Goal: Task Accomplishment & Management: Complete application form

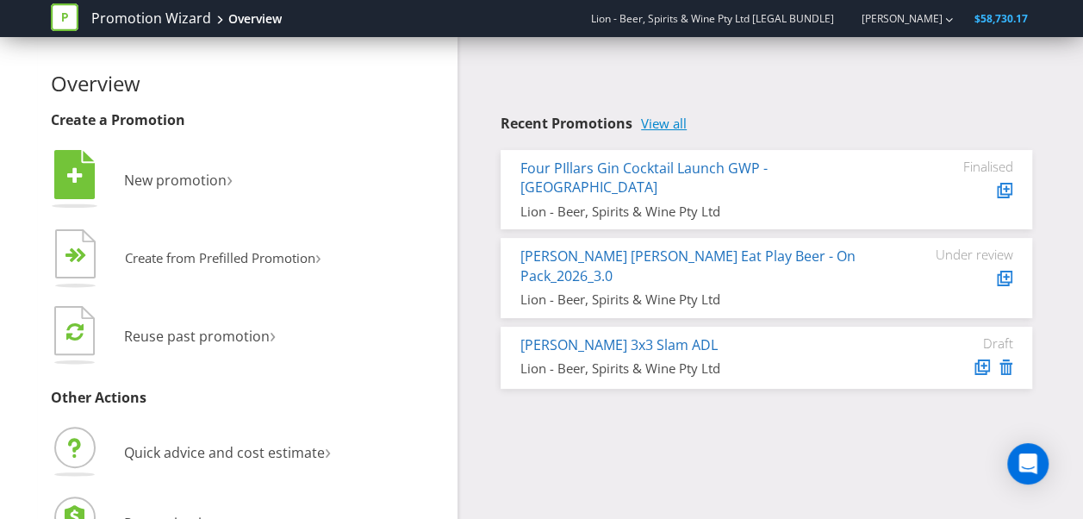
click at [659, 126] on link "View all" at bounding box center [664, 123] width 46 height 15
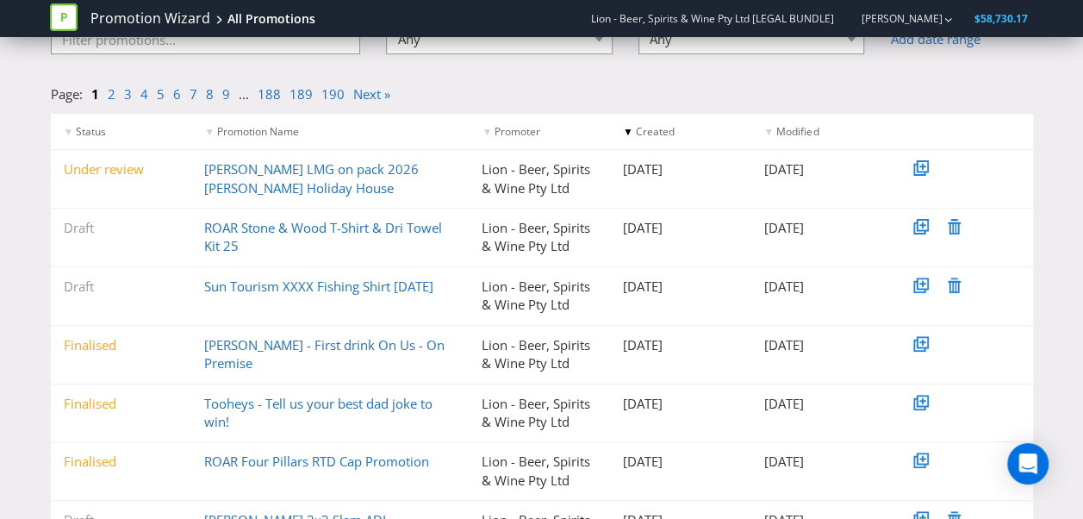
scroll to position [153, 0]
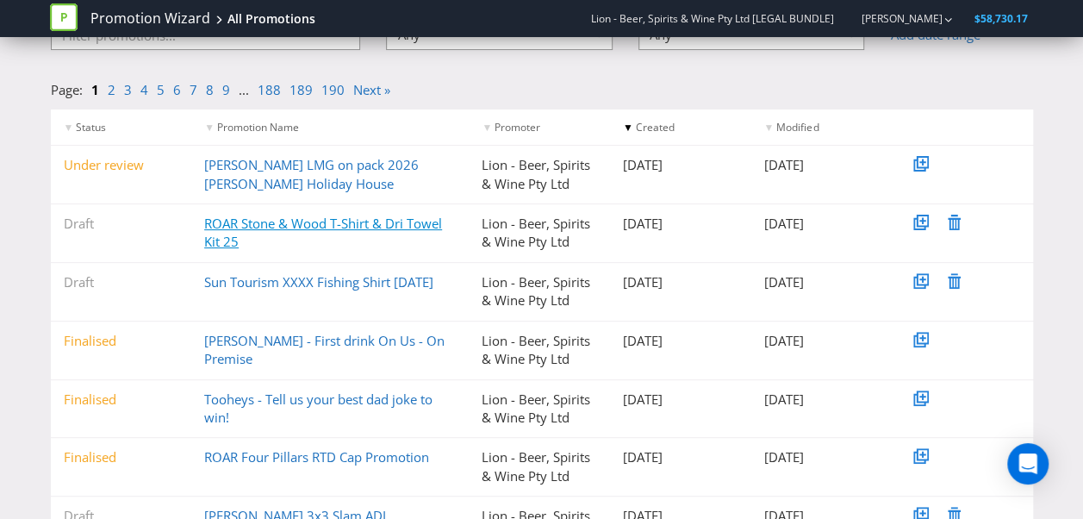
click at [274, 227] on link "ROAR Stone & Wood T-Shirt & Dri Towel Kit 25" at bounding box center [323, 231] width 238 height 35
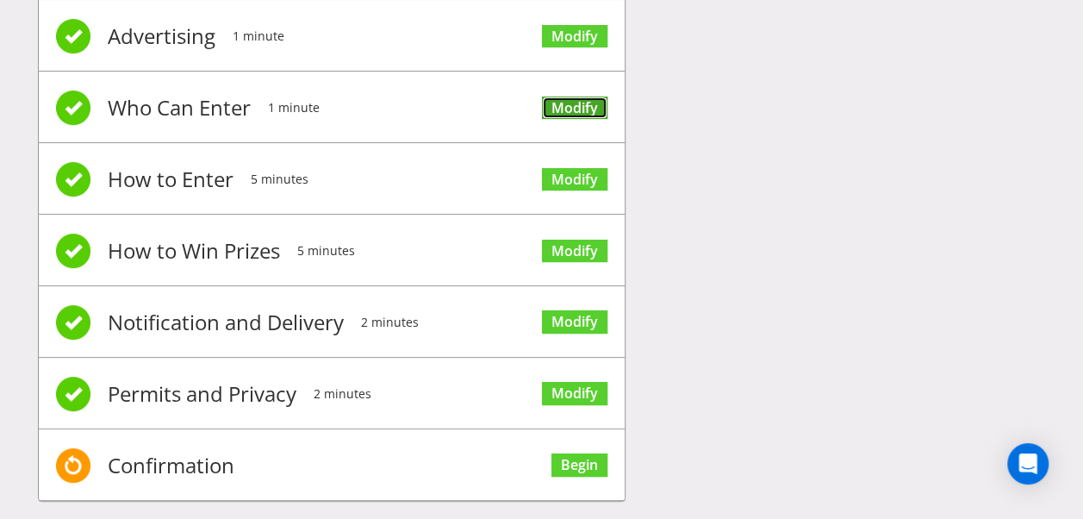
click at [591, 103] on link "Modify" at bounding box center [574, 107] width 65 height 23
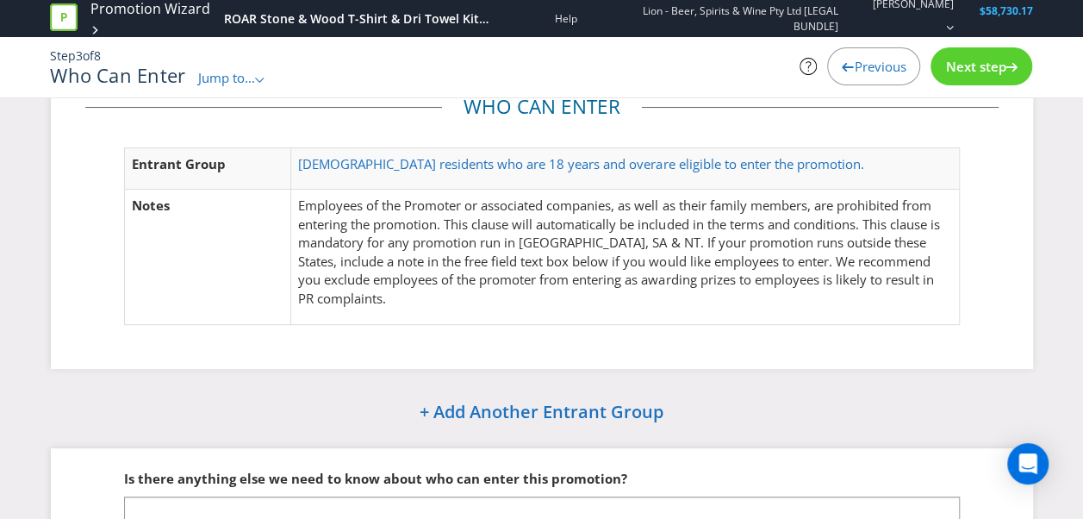
scroll to position [65, 0]
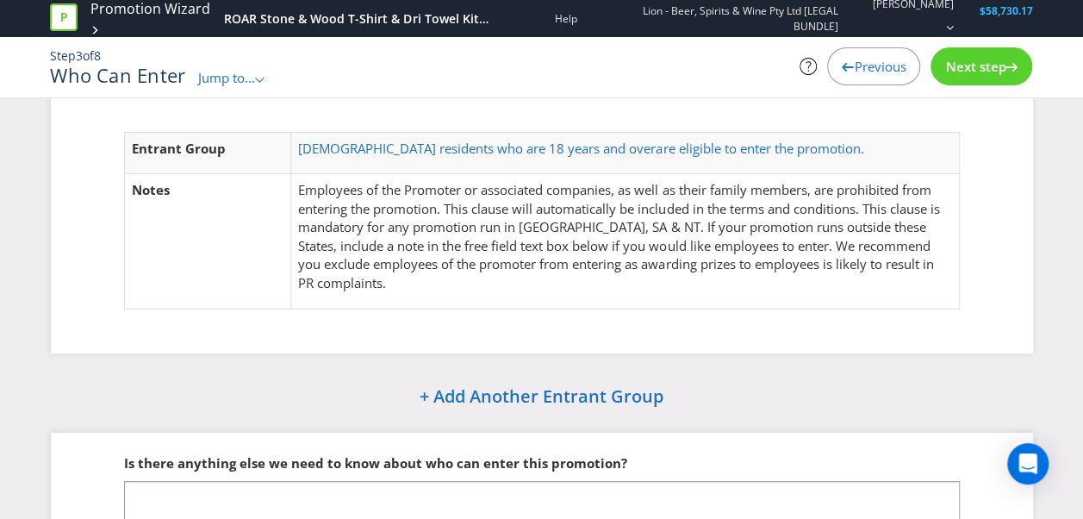
click at [954, 62] on span "Next step" at bounding box center [975, 66] width 60 height 17
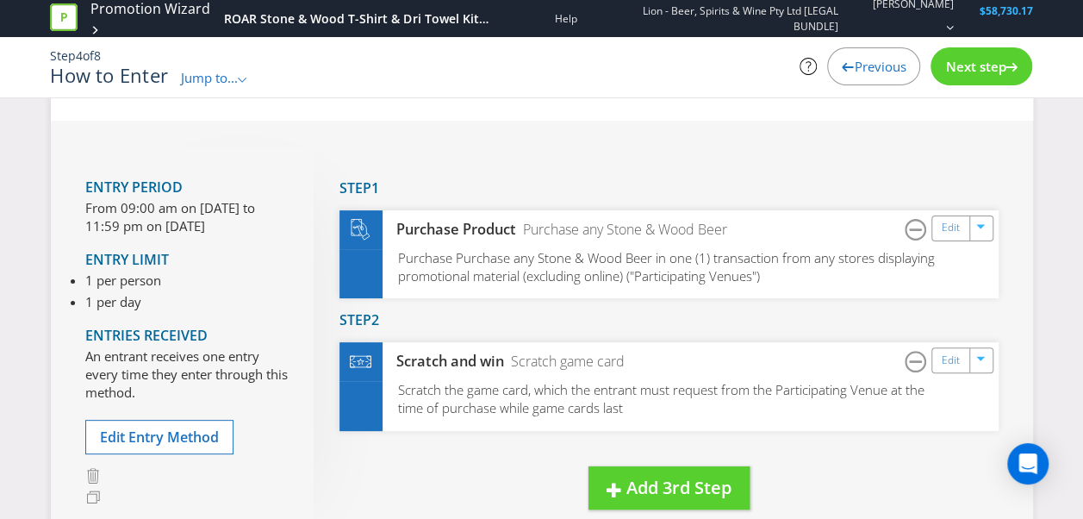
click at [954, 62] on span "Next step" at bounding box center [975, 66] width 60 height 17
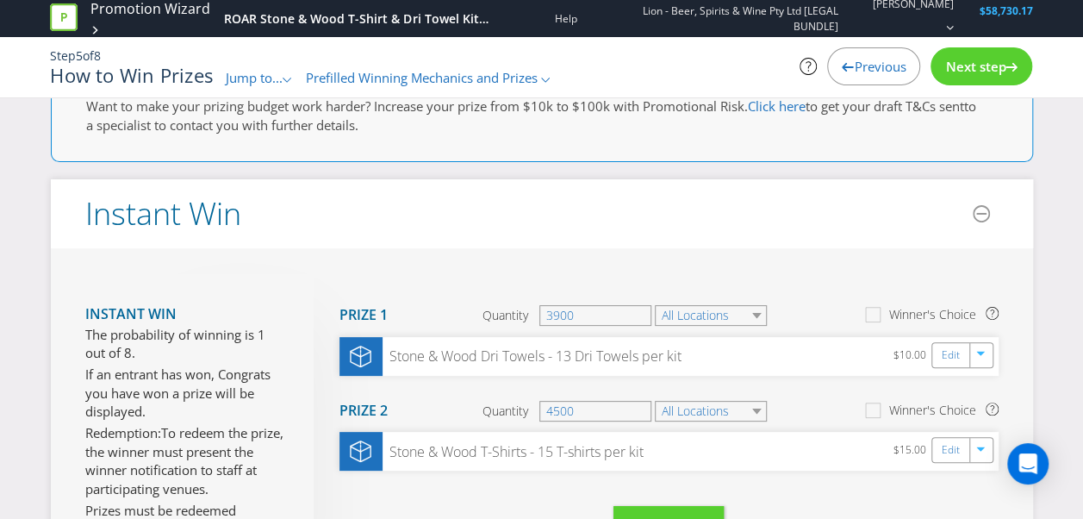
click at [969, 67] on span "Next step" at bounding box center [975, 66] width 60 height 17
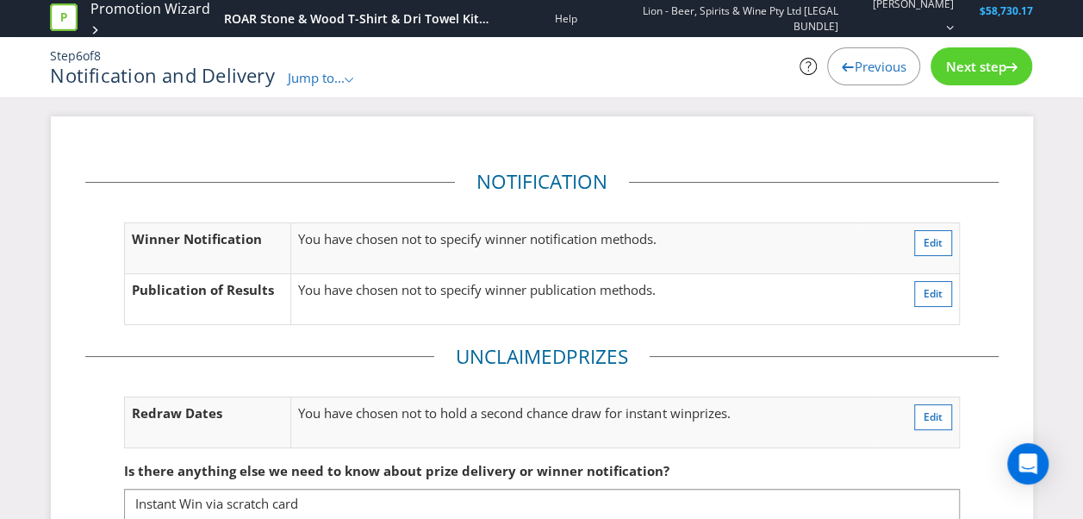
click at [977, 58] on span "Next step" at bounding box center [975, 66] width 60 height 17
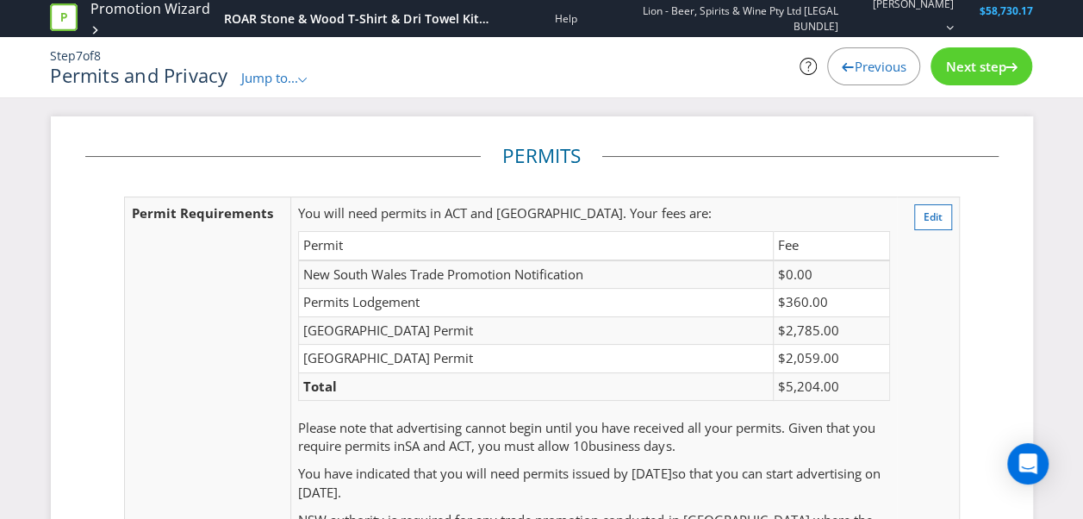
click at [842, 75] on div "Previous" at bounding box center [873, 66] width 93 height 38
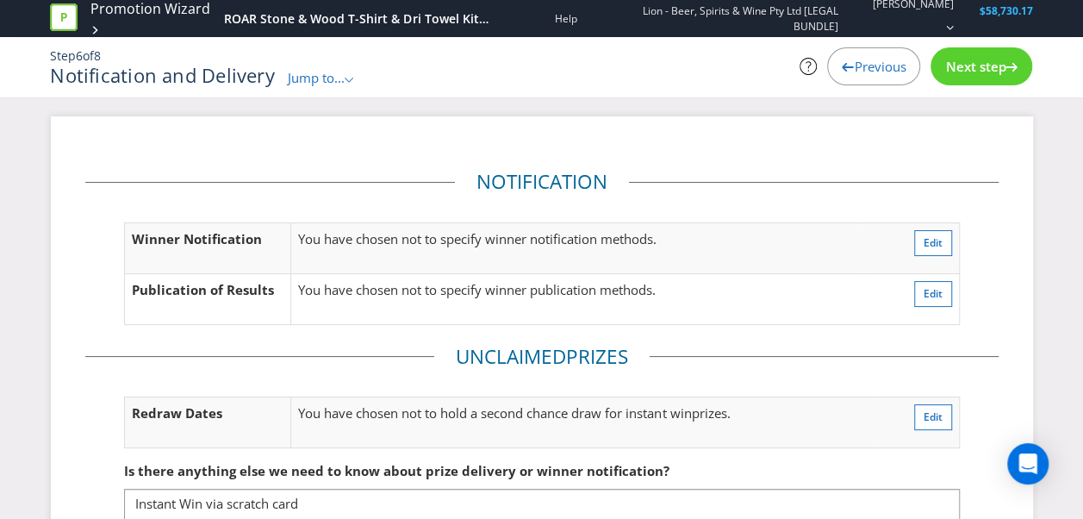
scroll to position [134, 0]
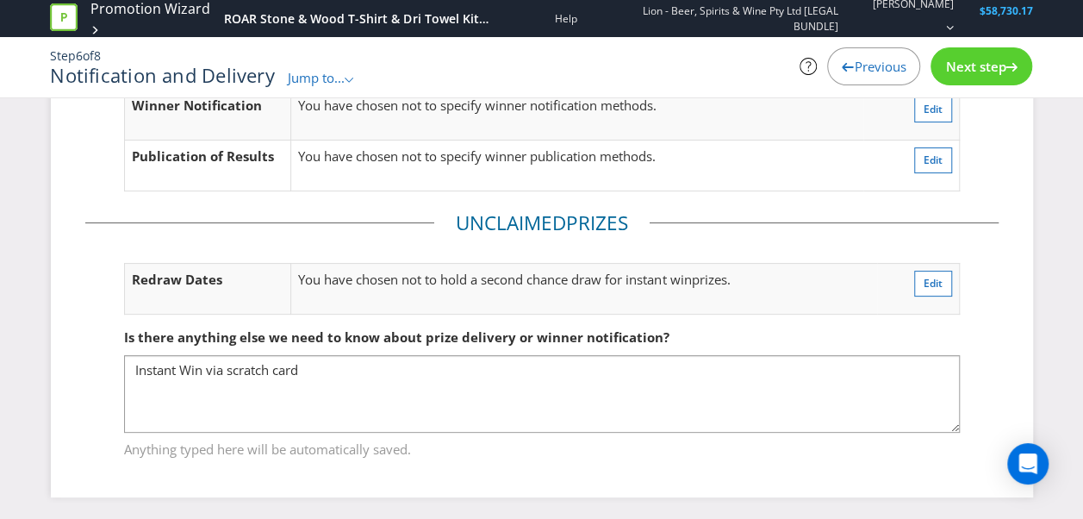
click at [870, 77] on div "Previous" at bounding box center [873, 66] width 93 height 38
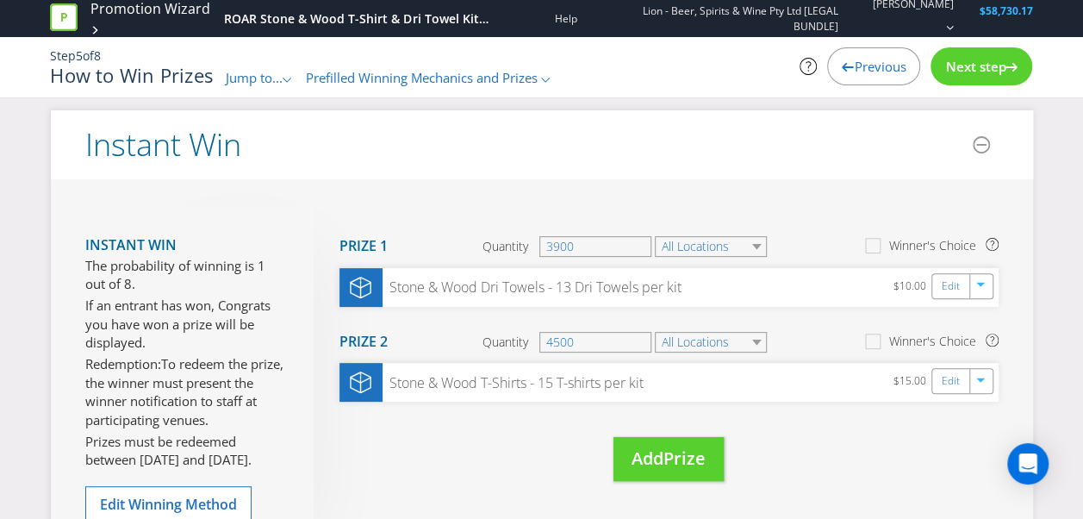
click at [982, 70] on span "Next step" at bounding box center [975, 66] width 60 height 17
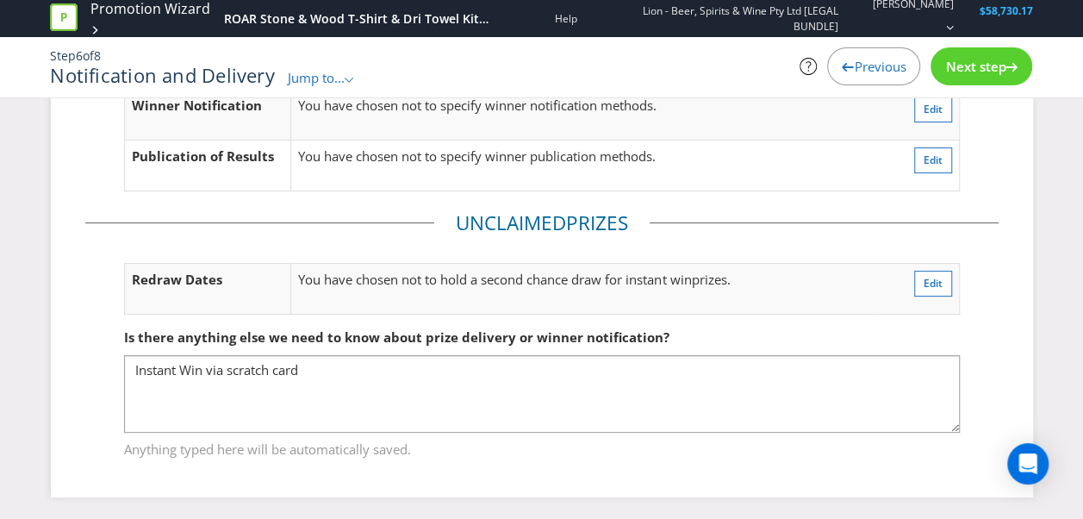
click at [982, 70] on span "Next step" at bounding box center [975, 66] width 60 height 17
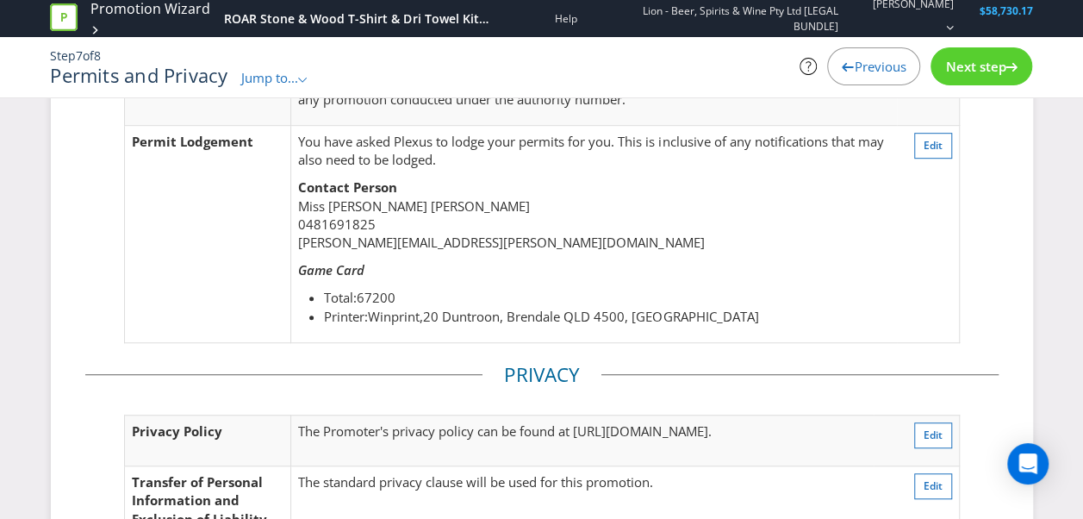
scroll to position [469, 0]
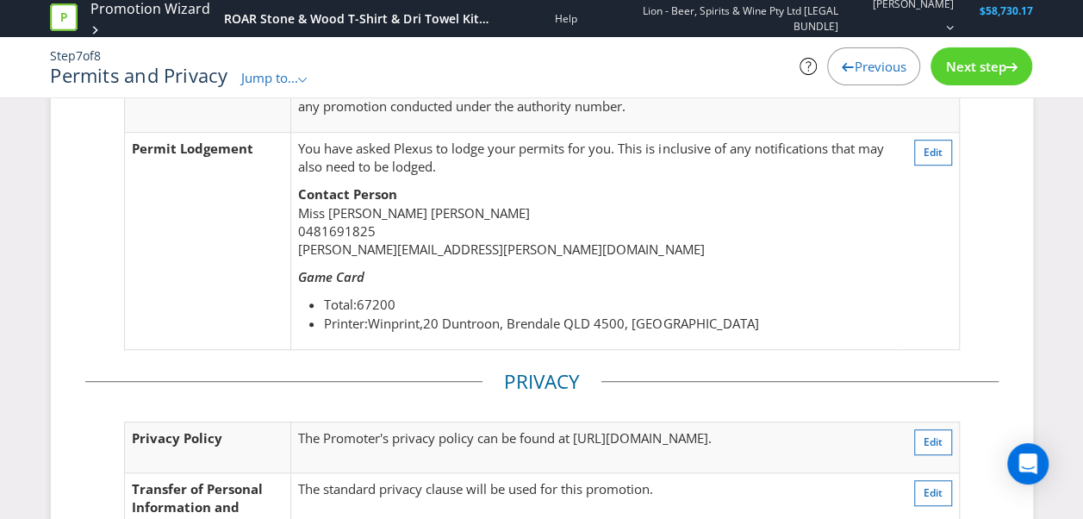
click at [884, 59] on span "Previous" at bounding box center [880, 66] width 52 height 17
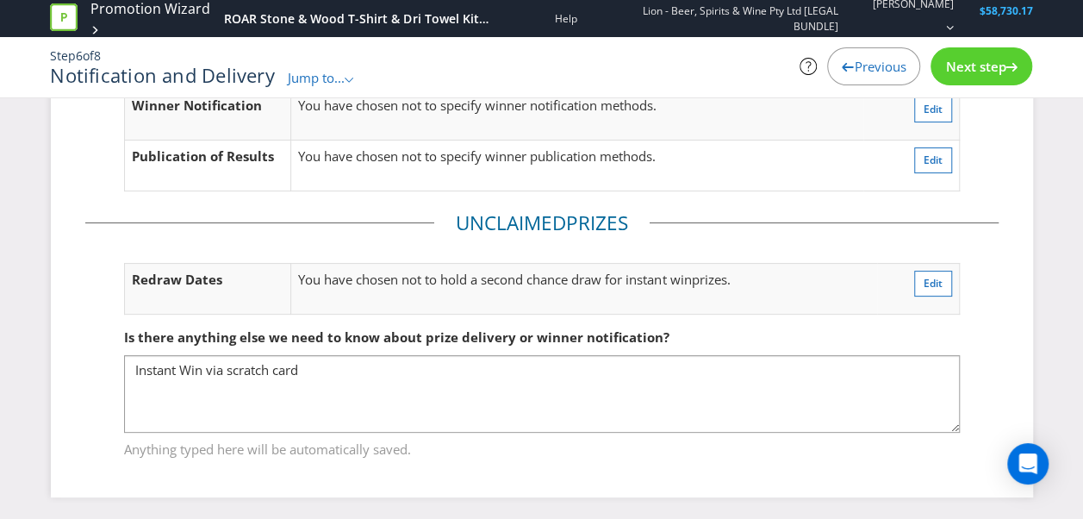
click at [884, 59] on span "Previous" at bounding box center [880, 66] width 52 height 17
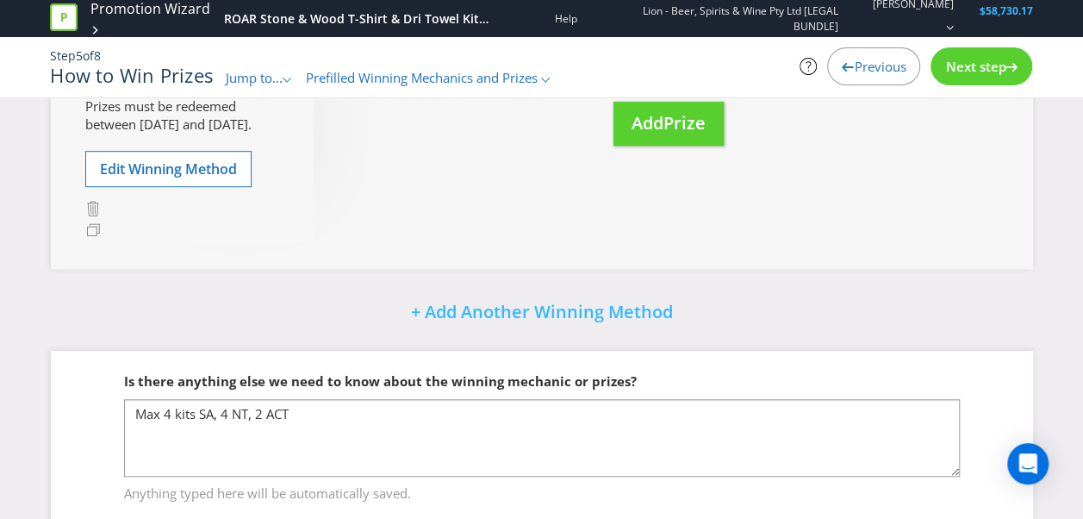
click at [884, 59] on span "Previous" at bounding box center [880, 66] width 52 height 17
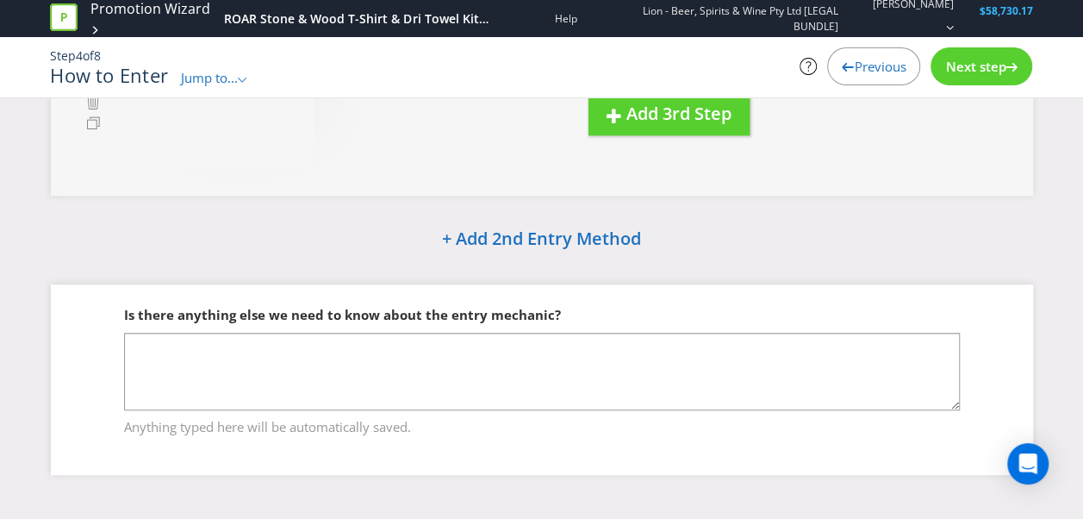
click at [884, 59] on span "Previous" at bounding box center [880, 66] width 52 height 17
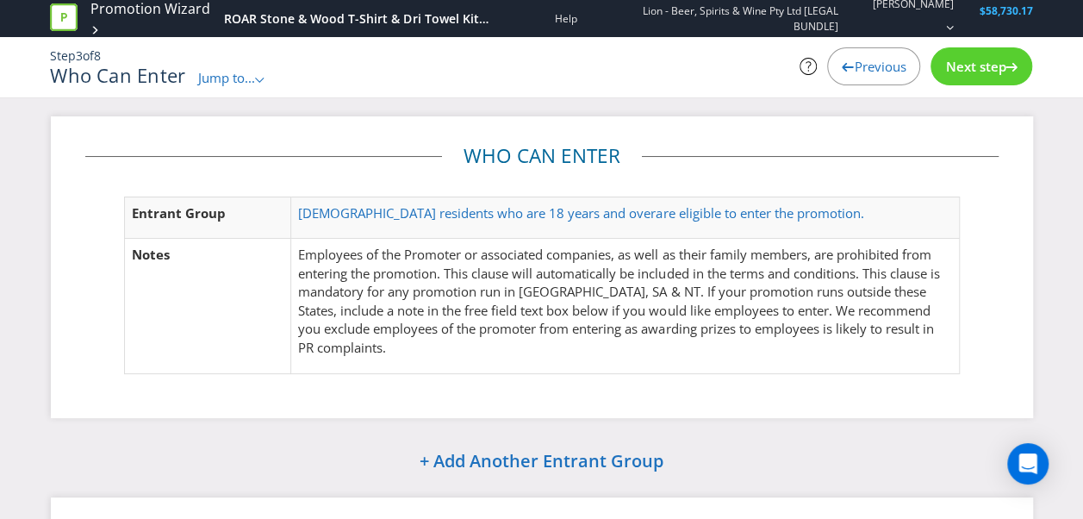
click at [863, 70] on span "Previous" at bounding box center [880, 66] width 52 height 17
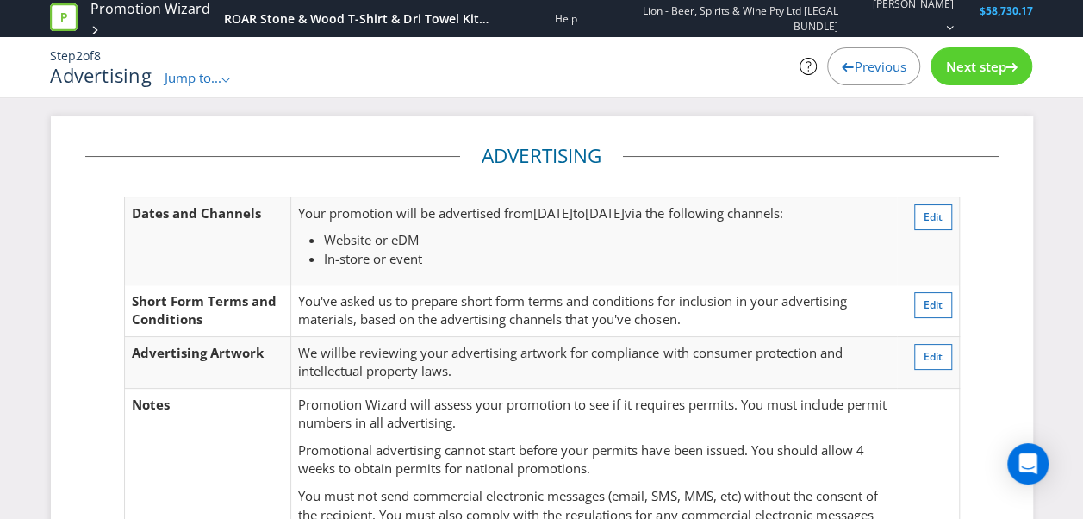
click at [966, 74] on span "Next step" at bounding box center [975, 66] width 60 height 17
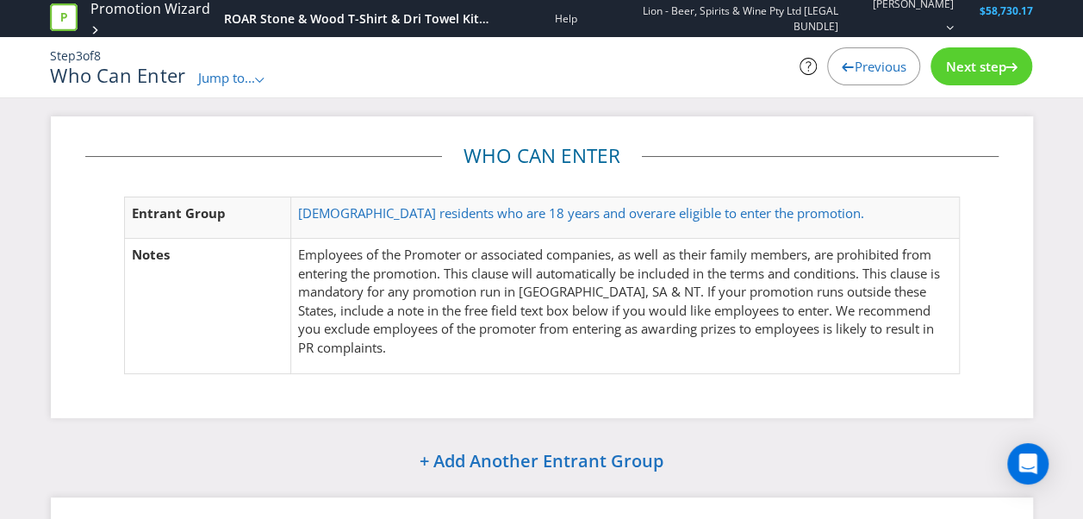
click at [977, 69] on span "Next step" at bounding box center [975, 66] width 60 height 17
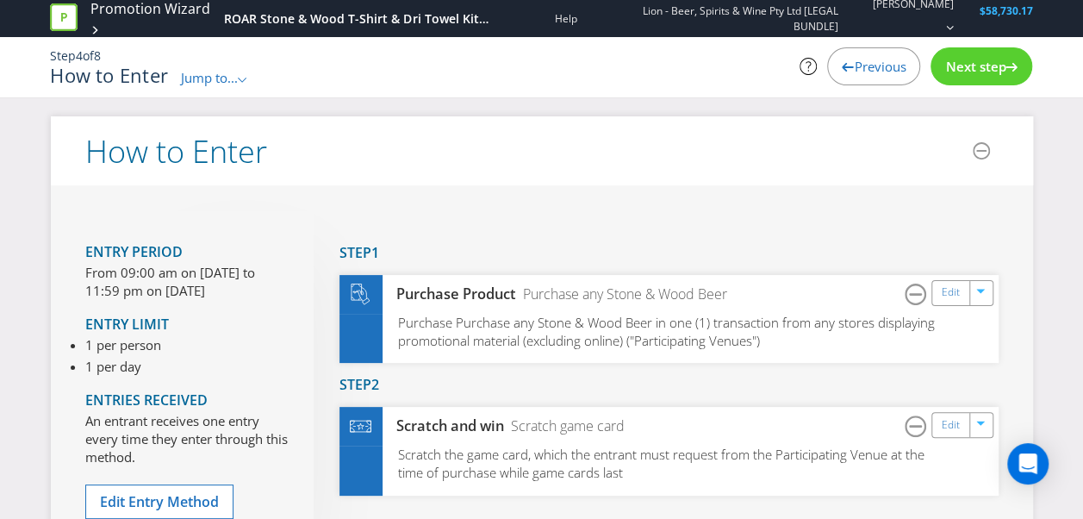
click at [975, 67] on span "Next step" at bounding box center [975, 66] width 60 height 17
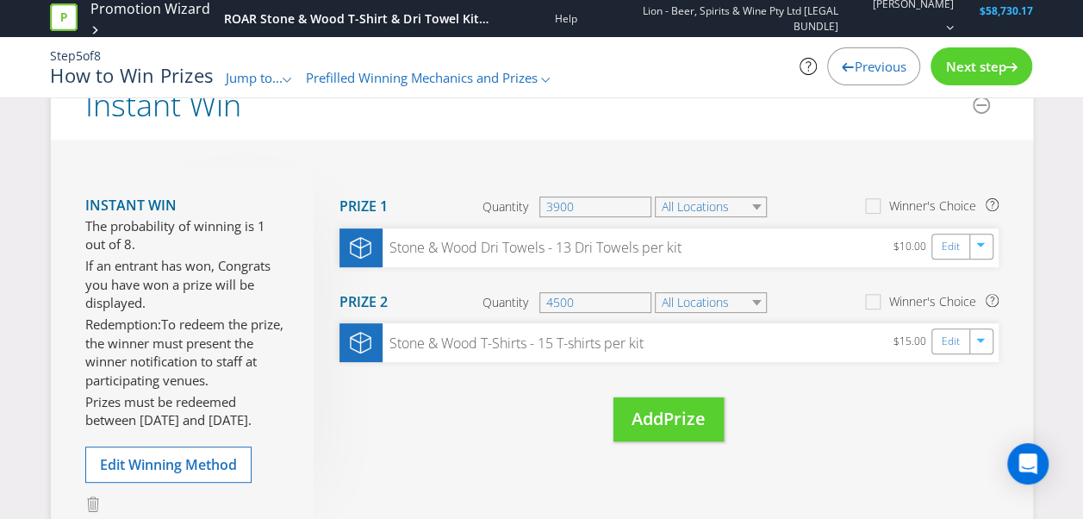
scroll to position [185, 0]
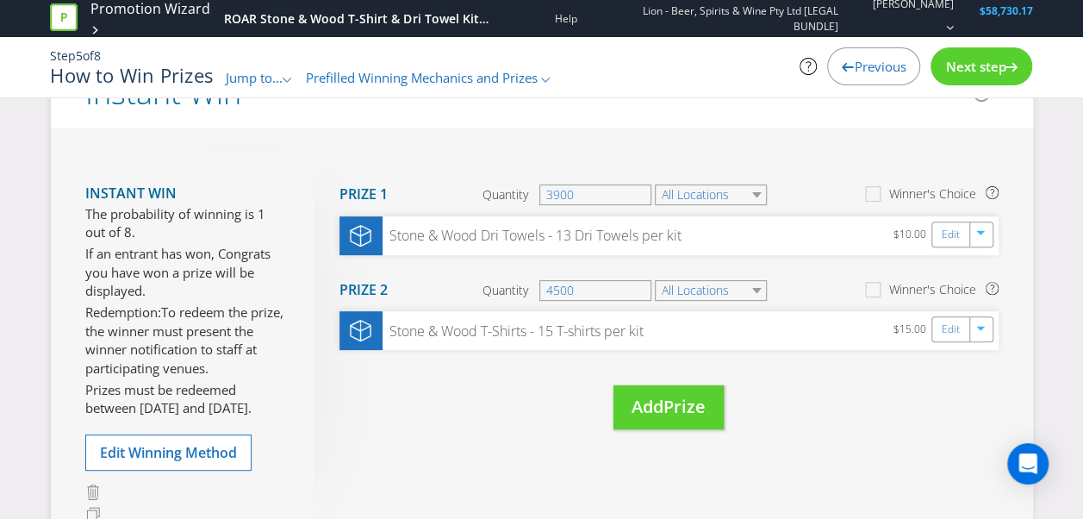
click at [961, 71] on span "Next step" at bounding box center [975, 66] width 60 height 17
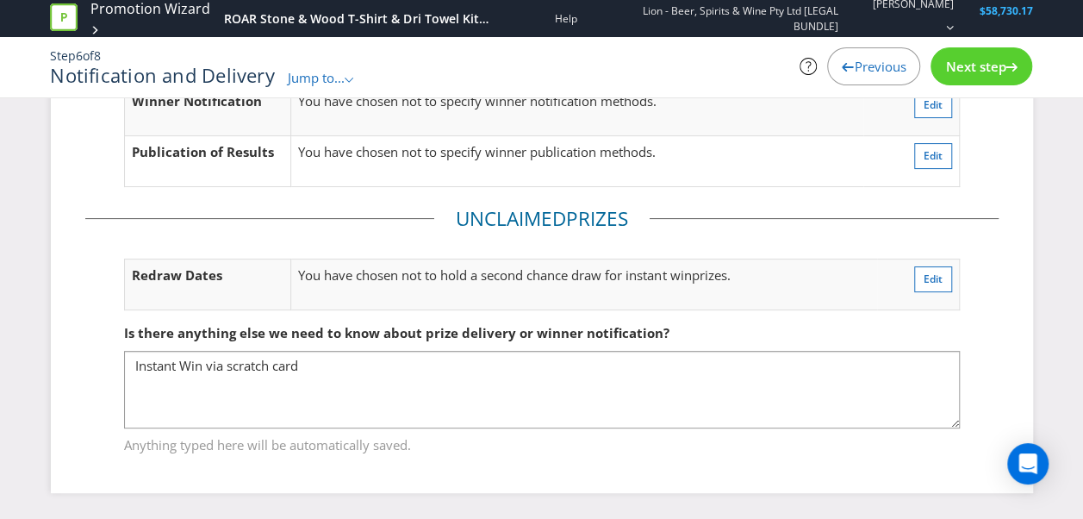
scroll to position [134, 0]
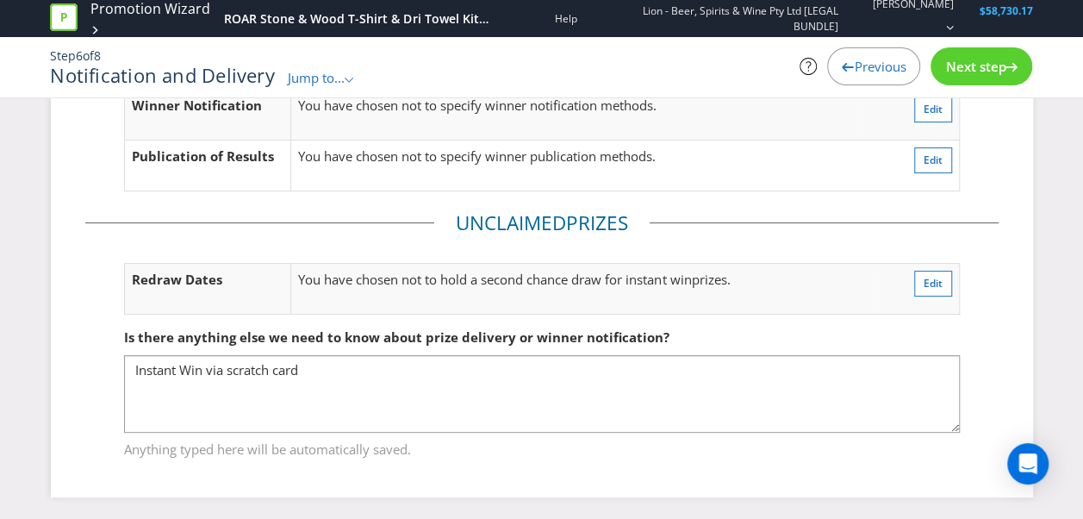
click at [961, 71] on span "Next step" at bounding box center [975, 66] width 60 height 17
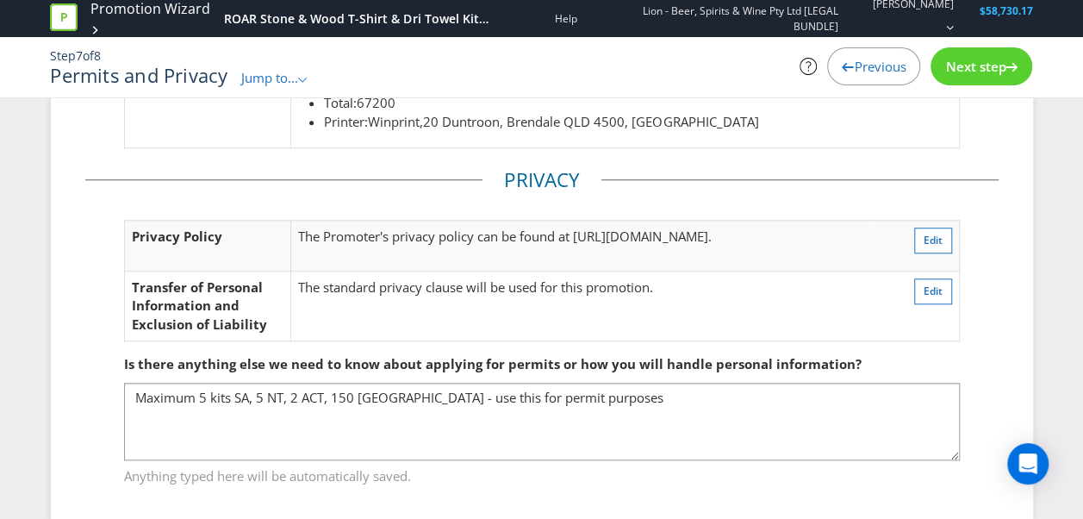
scroll to position [696, 0]
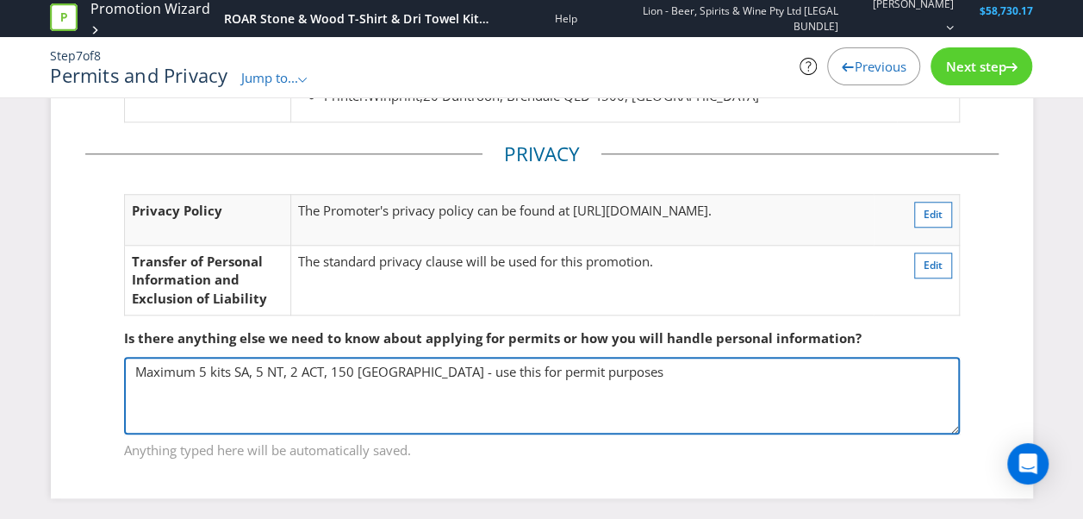
click at [202, 363] on textarea "Maximum 5 kits SA, 5 NT, 2 ACT, 150 [GEOGRAPHIC_DATA] - use this for permit pur…" at bounding box center [541, 396] width 835 height 78
click at [298, 368] on textarea "Maximum 5 kits SA, 5 NT, 2 ACT, 150 [GEOGRAPHIC_DATA] - use this for permit pur…" at bounding box center [541, 396] width 835 height 78
click at [200, 364] on textarea "Maximum 5 kits SA, 5 NT, 2 ACT, 150 [GEOGRAPHIC_DATA] - use this for permit pur…" at bounding box center [541, 396] width 835 height 78
drag, startPoint x: 134, startPoint y: 362, endPoint x: 590, endPoint y: 358, distance: 455.6
click at [590, 358] on textarea "Maximum 5 kits SA, 5 NT, 2 ACT, 150 [GEOGRAPHIC_DATA] - use this for permit pur…" at bounding box center [541, 396] width 835 height 78
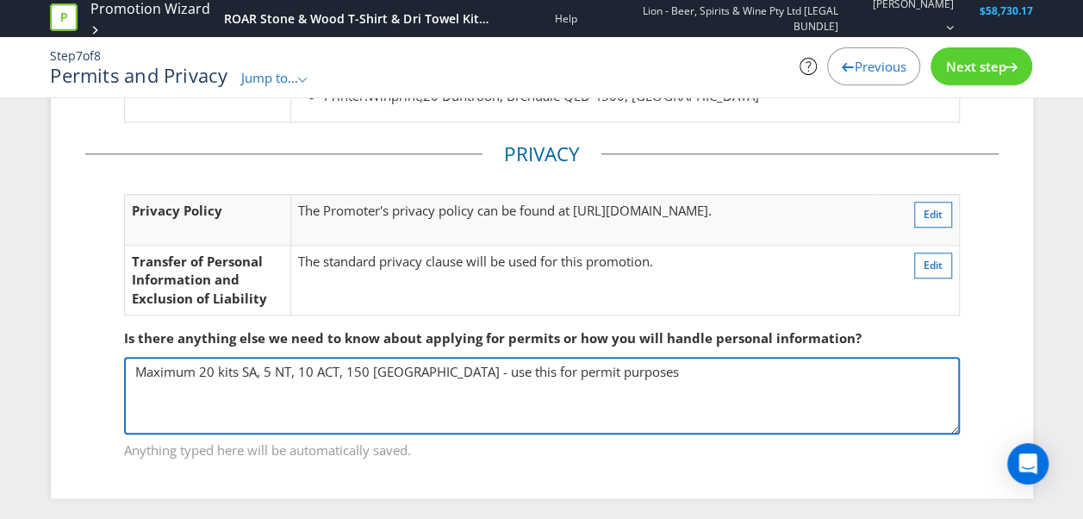
click at [210, 367] on textarea "Maximum 5 kits SA, 5 NT, 2 ACT, 150 [GEOGRAPHIC_DATA] - use this for permit pur…" at bounding box center [541, 396] width 835 height 78
type textarea "Maximum 25 kits SA, 5 NT, 10 ACT, 150 NSW - use this for permit purposes"
drag, startPoint x: 202, startPoint y: 362, endPoint x: 590, endPoint y: 367, distance: 388.5
click at [590, 367] on textarea "Maximum 5 kits SA, 5 NT, 2 ACT, 150 [GEOGRAPHIC_DATA] - use this for permit pur…" at bounding box center [541, 396] width 835 height 78
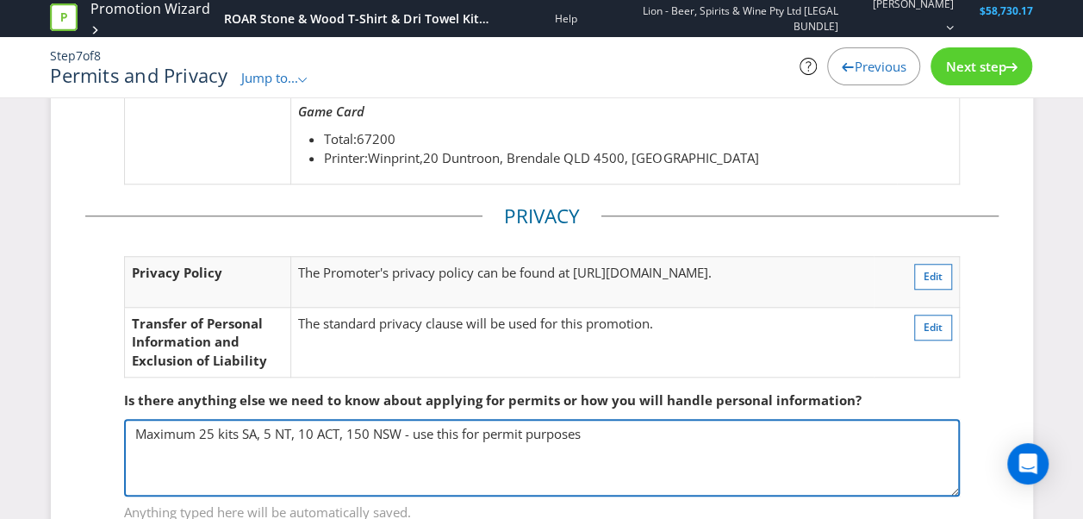
scroll to position [651, 0]
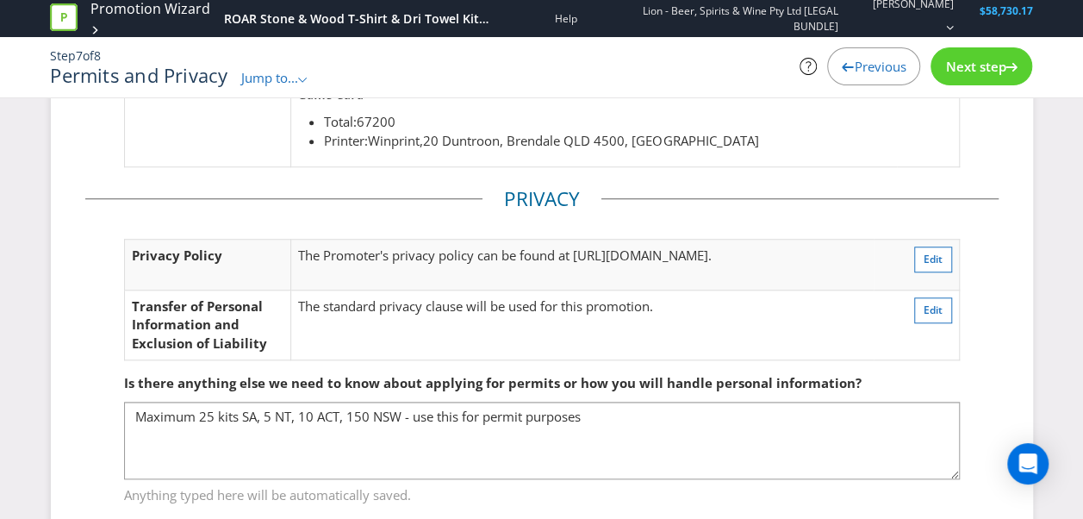
click at [951, 74] on span "Next step" at bounding box center [975, 66] width 60 height 17
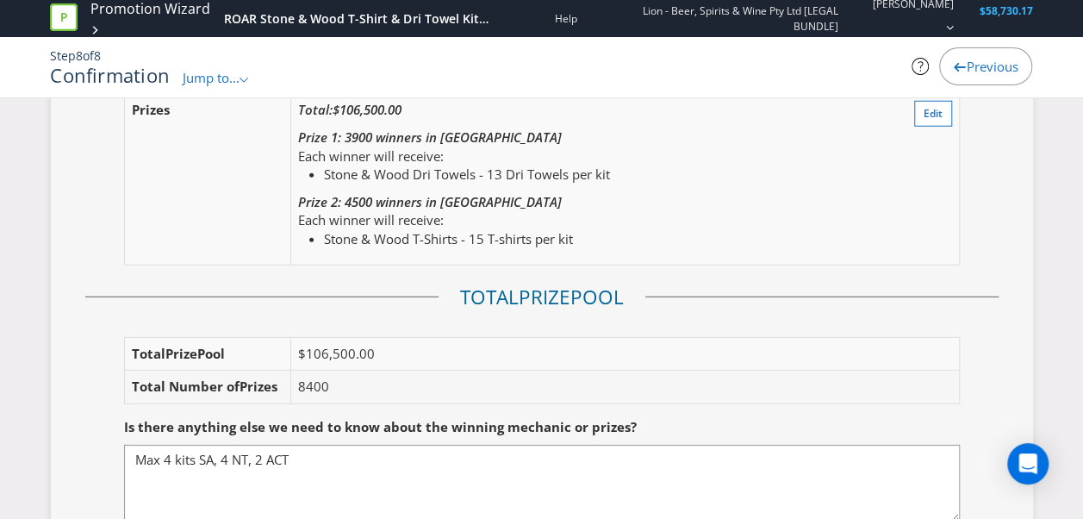
scroll to position [2295, 0]
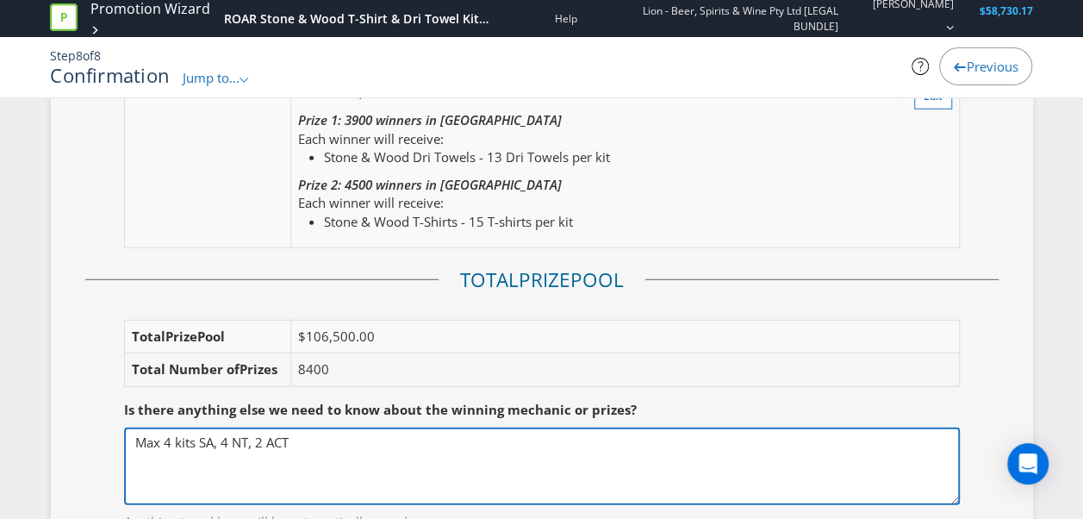
drag, startPoint x: 295, startPoint y: 438, endPoint x: 47, endPoint y: 422, distance: 248.5
paste textarea "25 kits SA, 5 NT, 10 ACT, 150 NSW - use this for permit purposes"
type textarea "25 kits SA, 5 NT, 10 ACT, 150 NSW - use this for permit purposes"
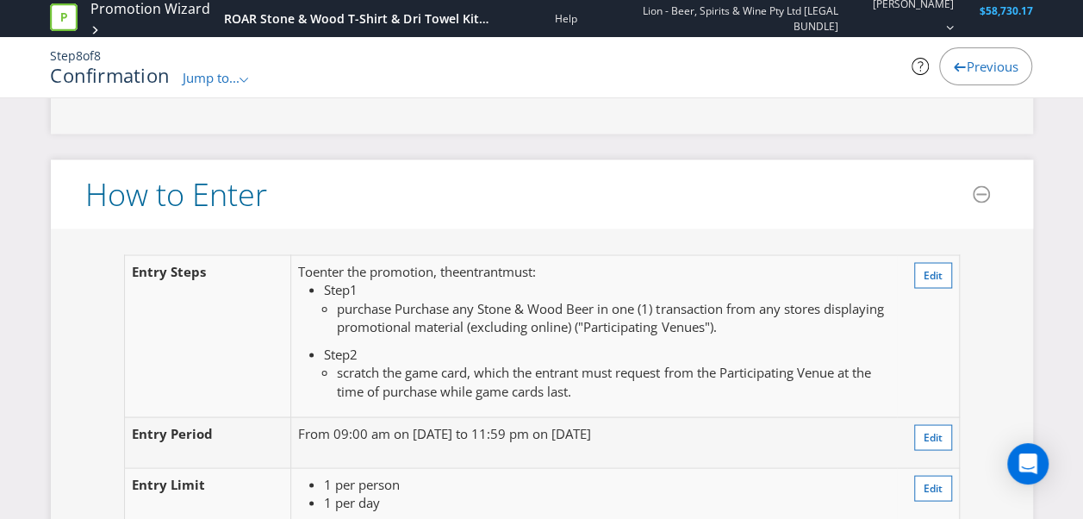
scroll to position [1348, 0]
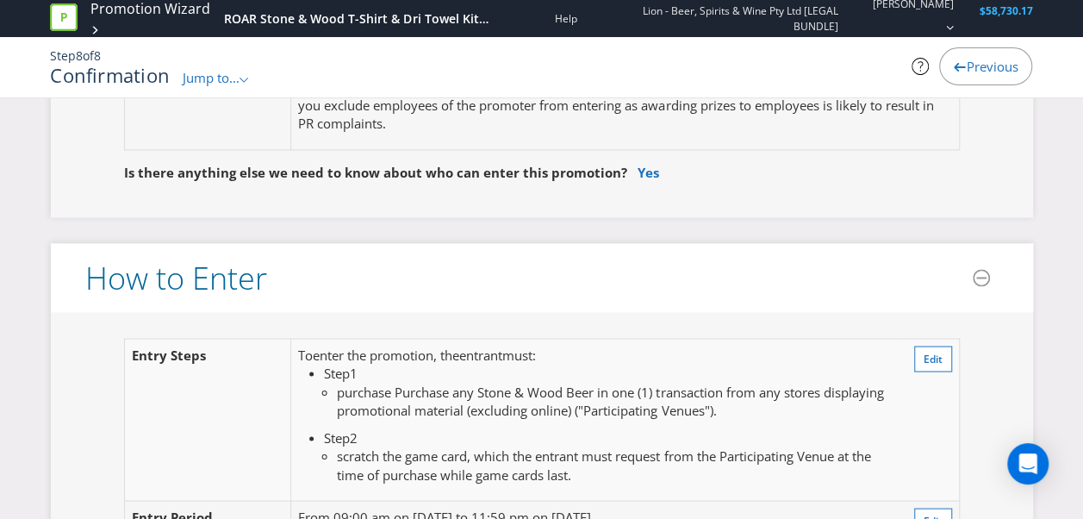
click at [984, 74] on span "Previous" at bounding box center [992, 66] width 52 height 17
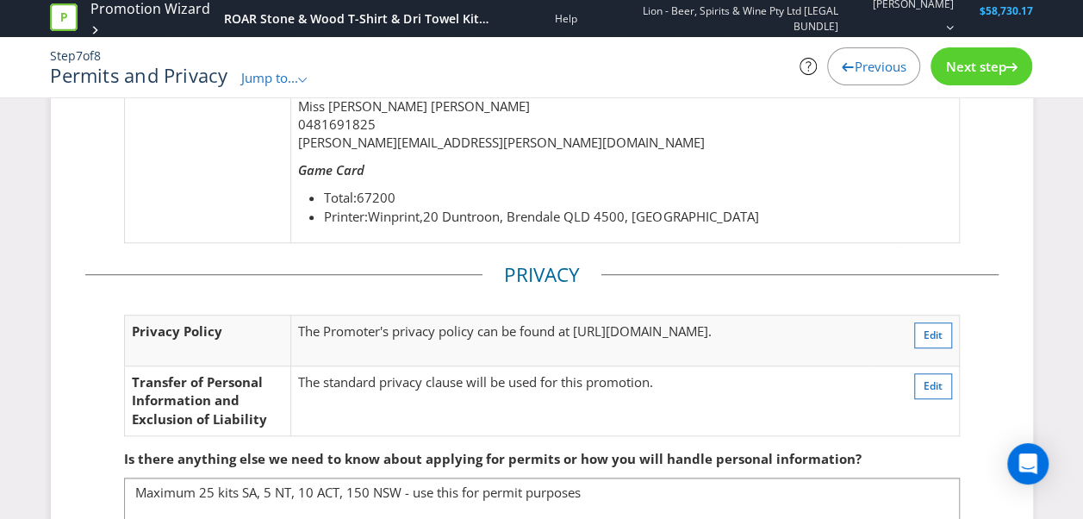
scroll to position [696, 0]
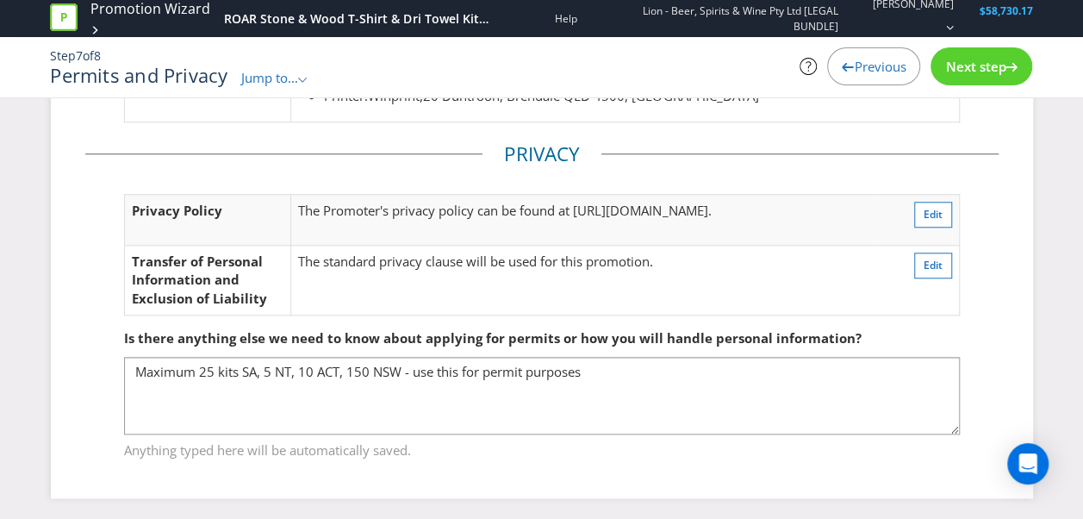
click at [870, 64] on span "Previous" at bounding box center [880, 66] width 52 height 17
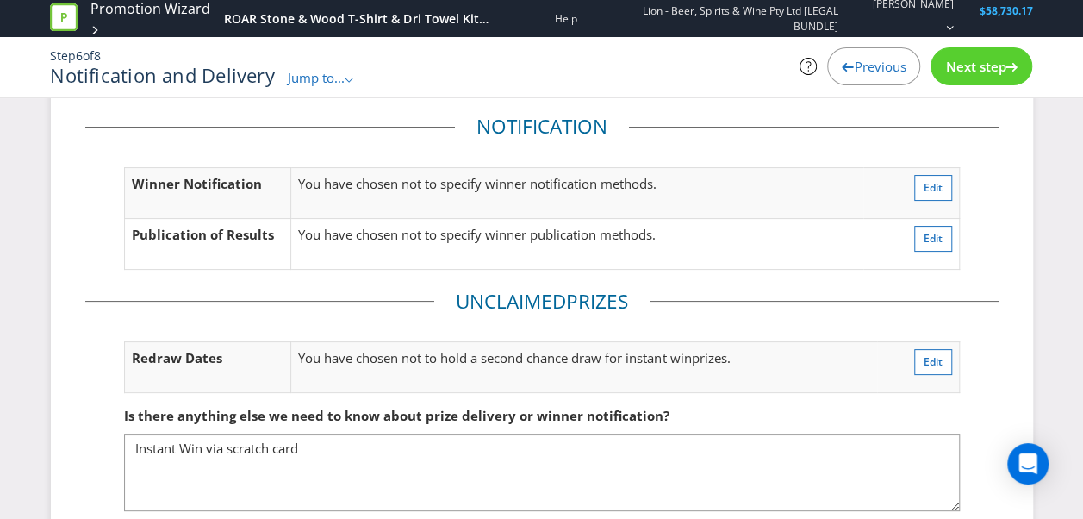
scroll to position [48, 0]
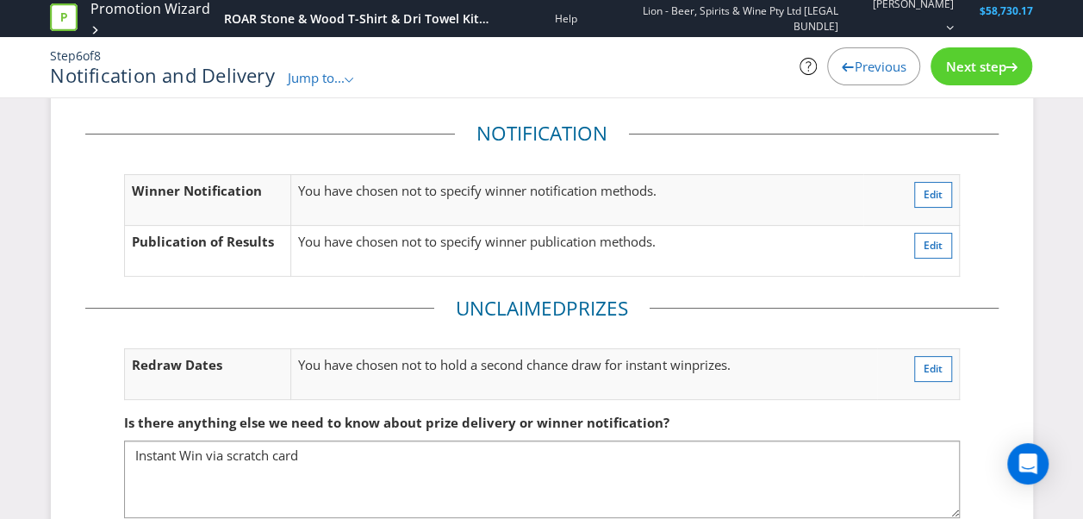
click at [856, 71] on span "Previous" at bounding box center [880, 66] width 52 height 17
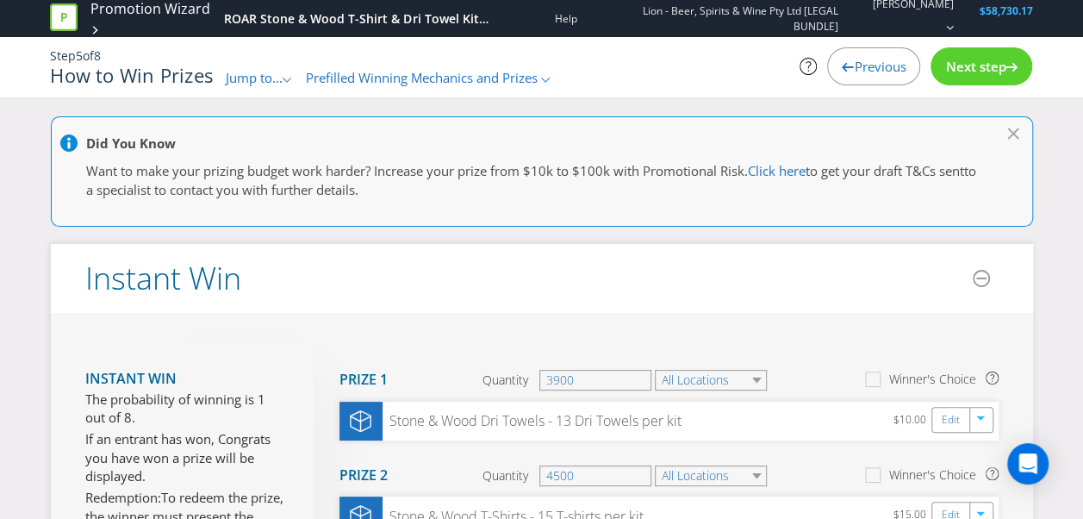
click at [875, 71] on span "Previous" at bounding box center [880, 66] width 52 height 17
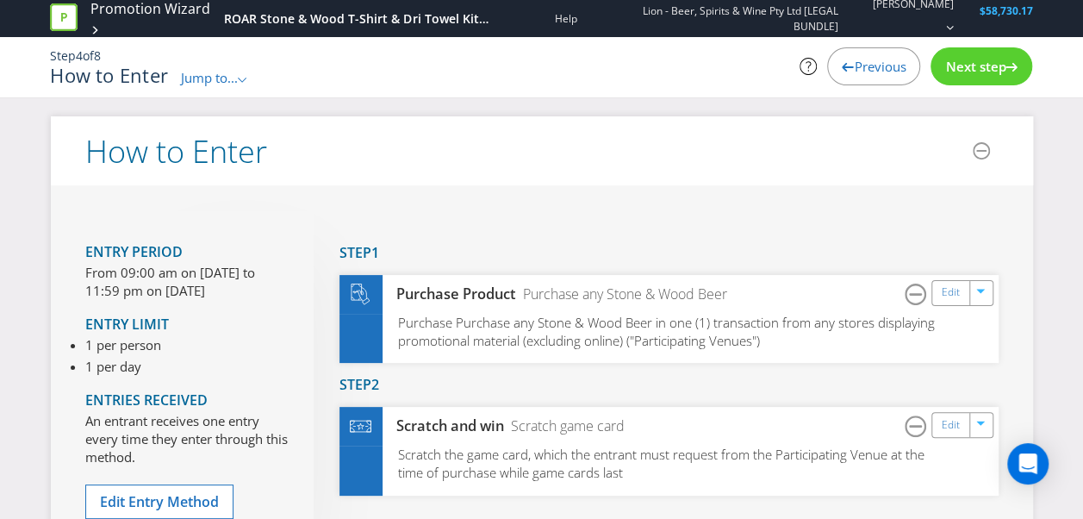
click at [846, 78] on div "Previous" at bounding box center [873, 66] width 93 height 38
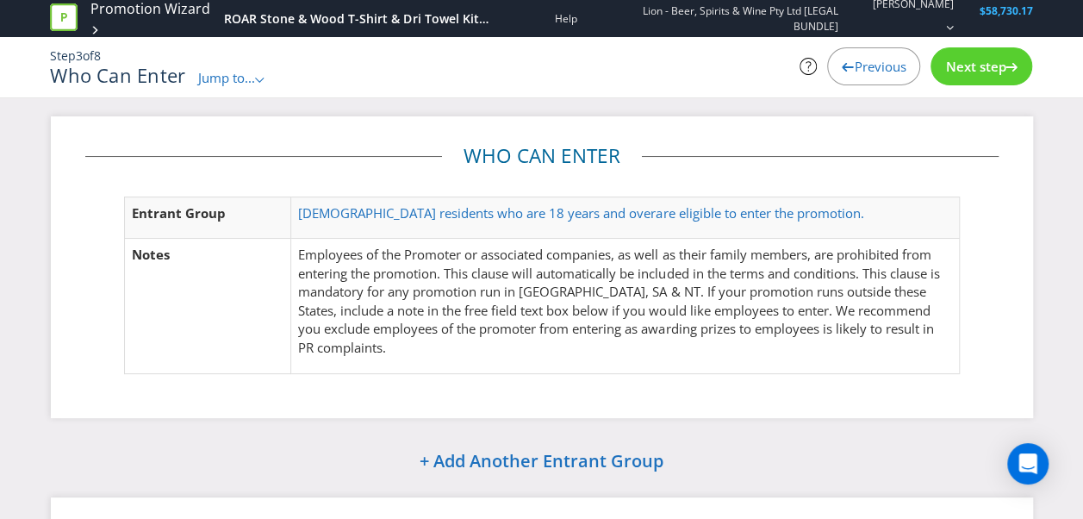
scroll to position [192, 0]
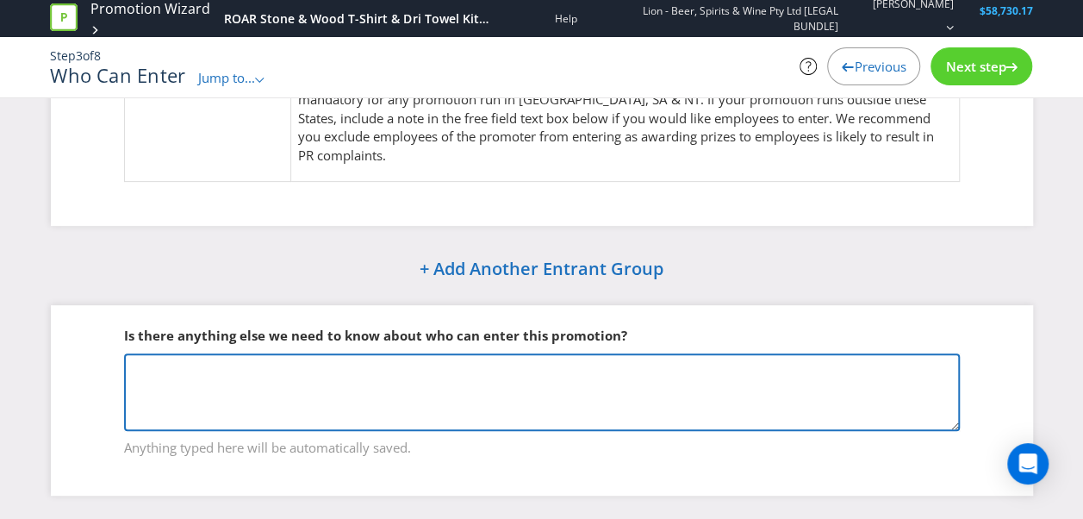
click at [246, 384] on textarea at bounding box center [541, 392] width 835 height 78
paste textarea "25 kits SA, 5 NT, 10 ACT, 150 NSW - use this for permit purposes"
type textarea "25 kits SA, 5 NT, 10 ACT, 150 NSW - use this for permit purposes"
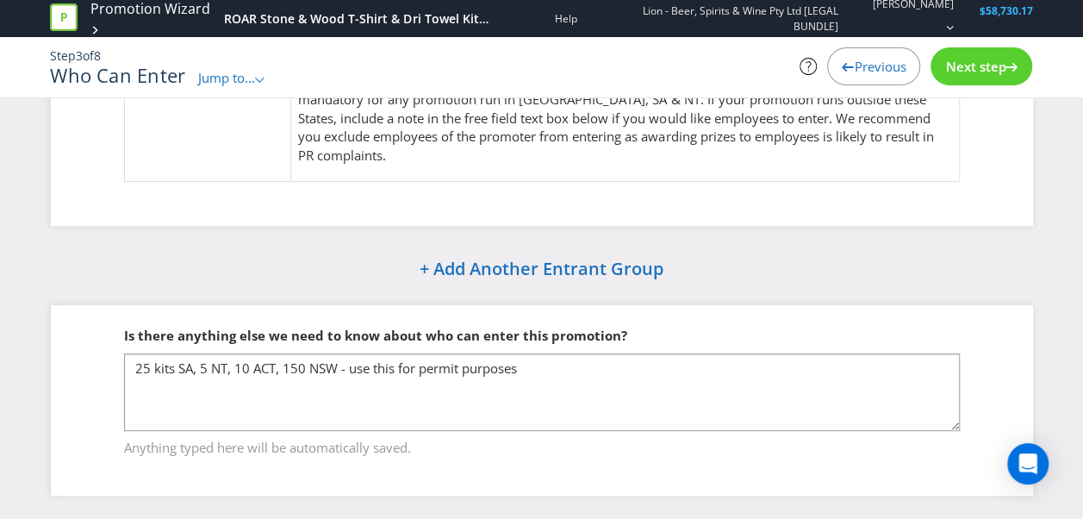
click at [857, 65] on span "Previous" at bounding box center [880, 66] width 52 height 17
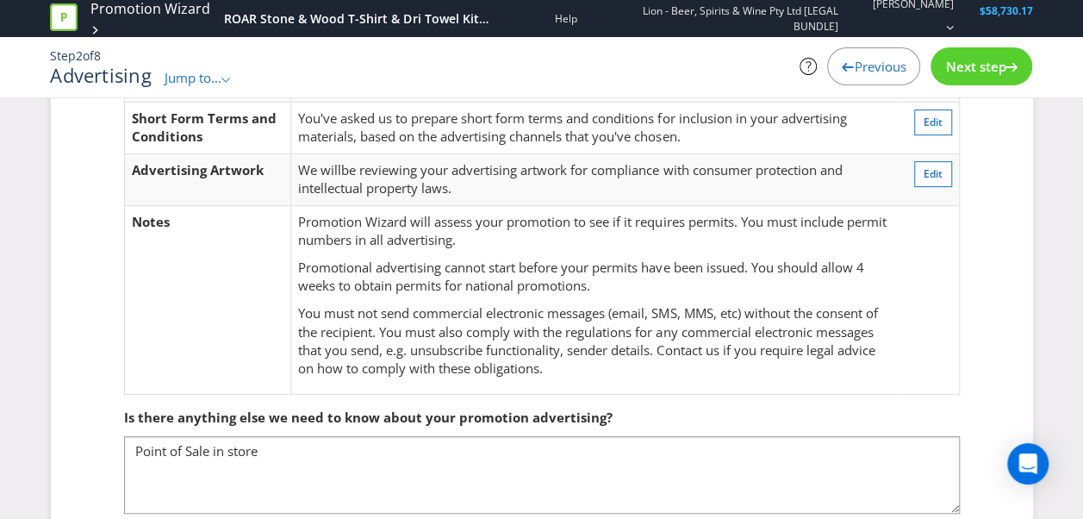
scroll to position [265, 0]
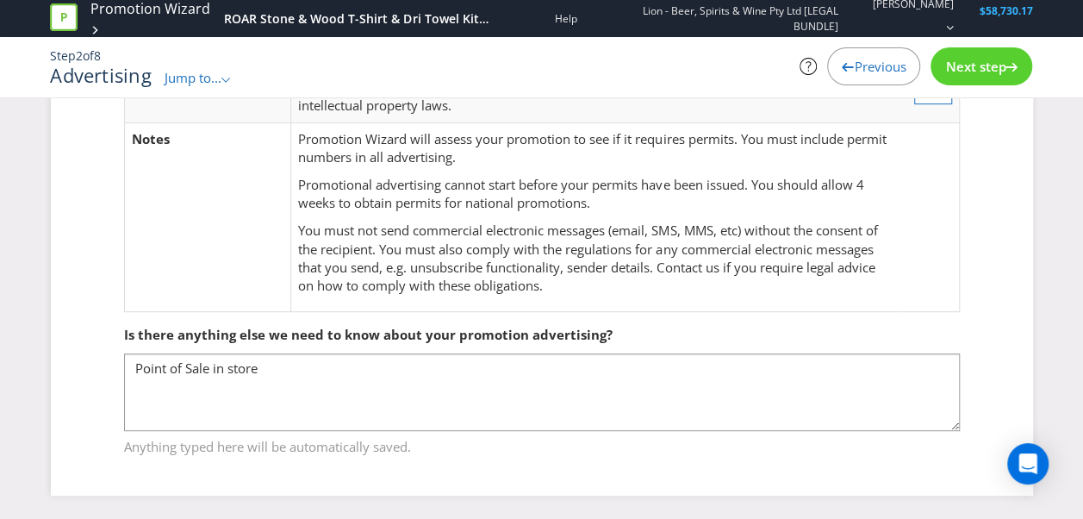
click at [974, 76] on div "Next step" at bounding box center [981, 66] width 102 height 38
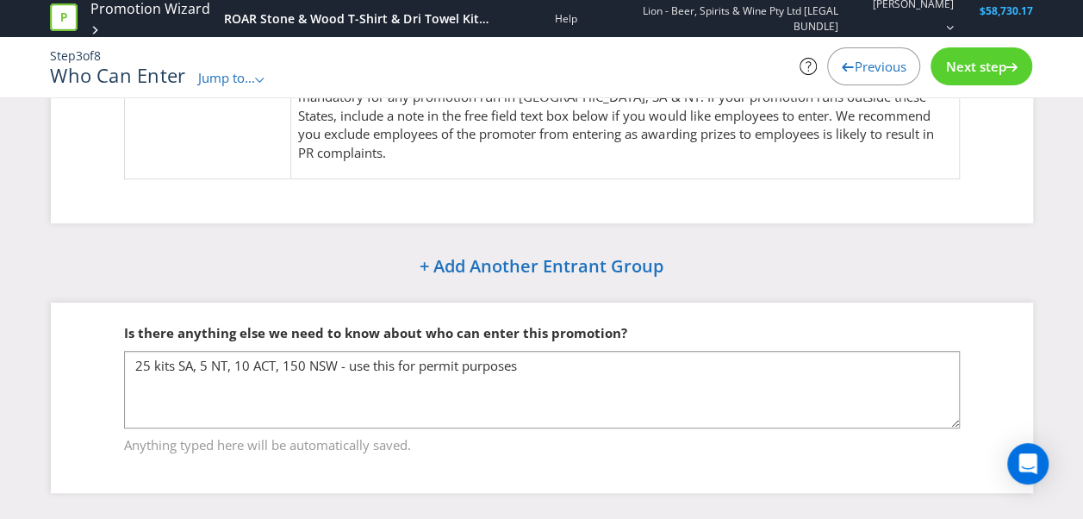
scroll to position [192, 0]
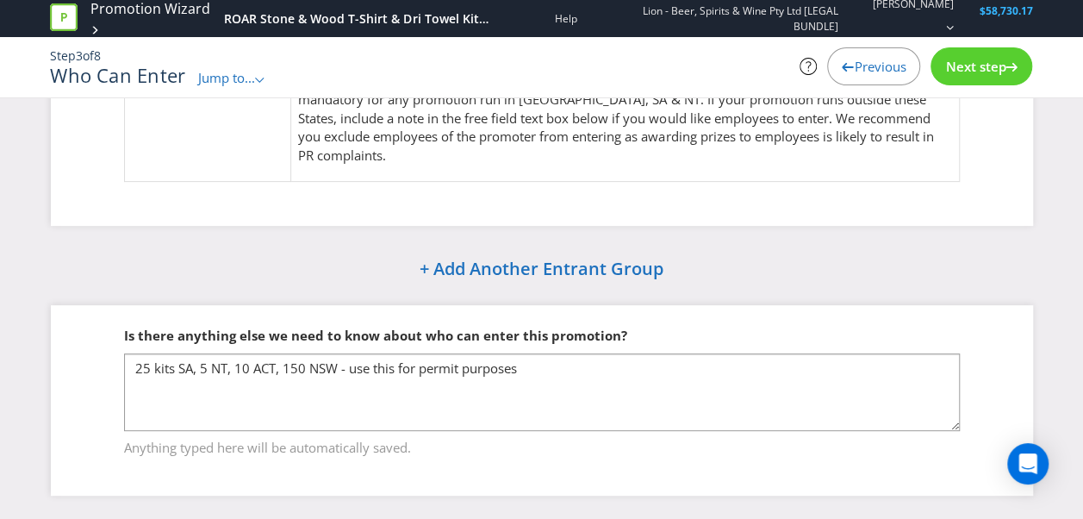
click at [974, 71] on span "Next step" at bounding box center [975, 66] width 60 height 17
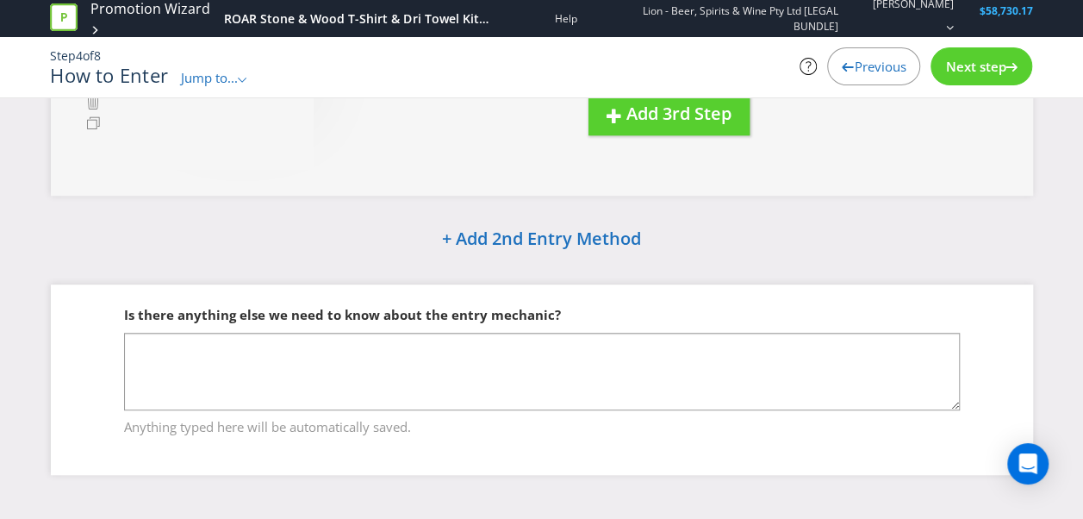
scroll to position [3, 0]
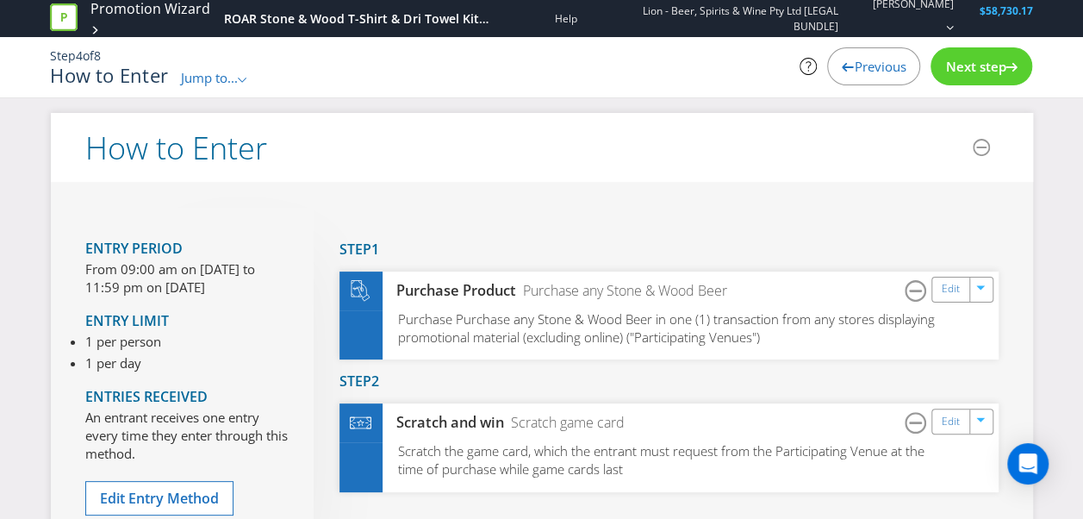
click at [989, 67] on span "Next step" at bounding box center [975, 66] width 60 height 17
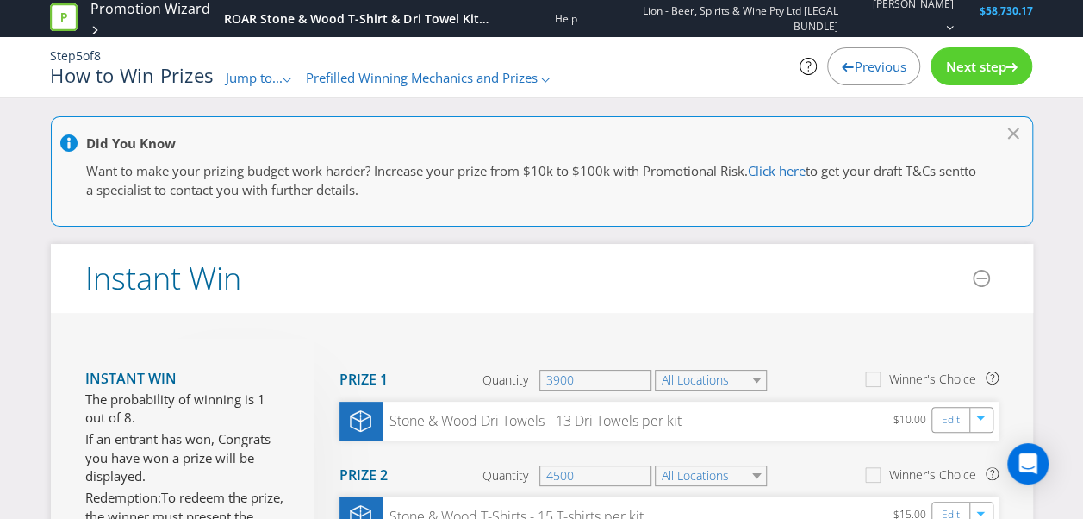
click at [968, 62] on span "Next step" at bounding box center [975, 66] width 60 height 17
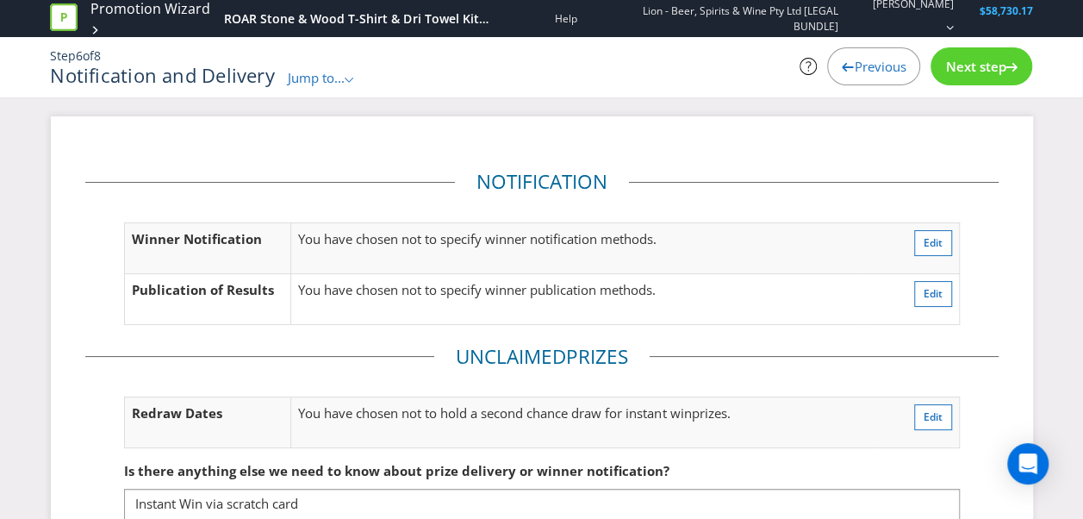
click at [967, 52] on div "Next step" at bounding box center [981, 66] width 102 height 38
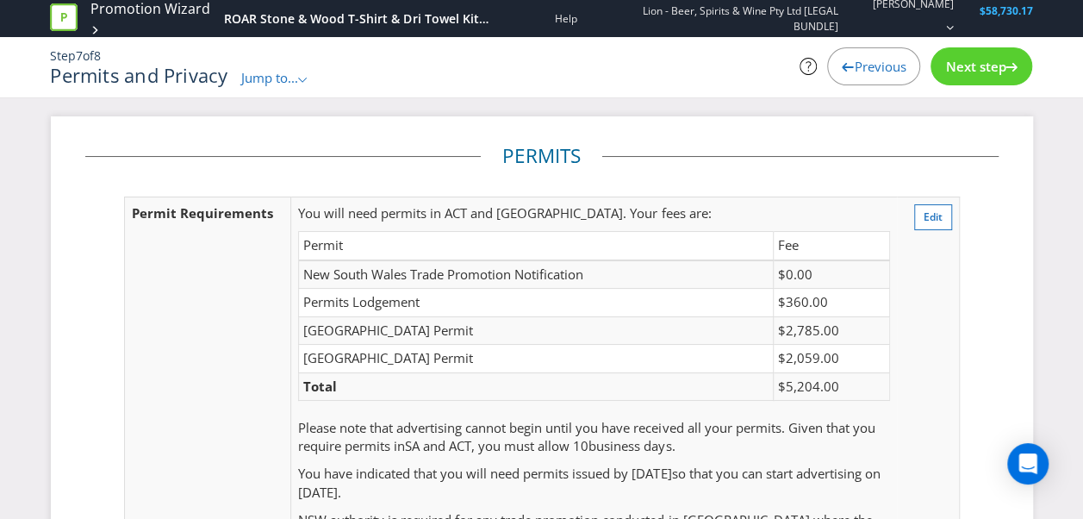
click at [972, 74] on span "Next step" at bounding box center [975, 66] width 60 height 17
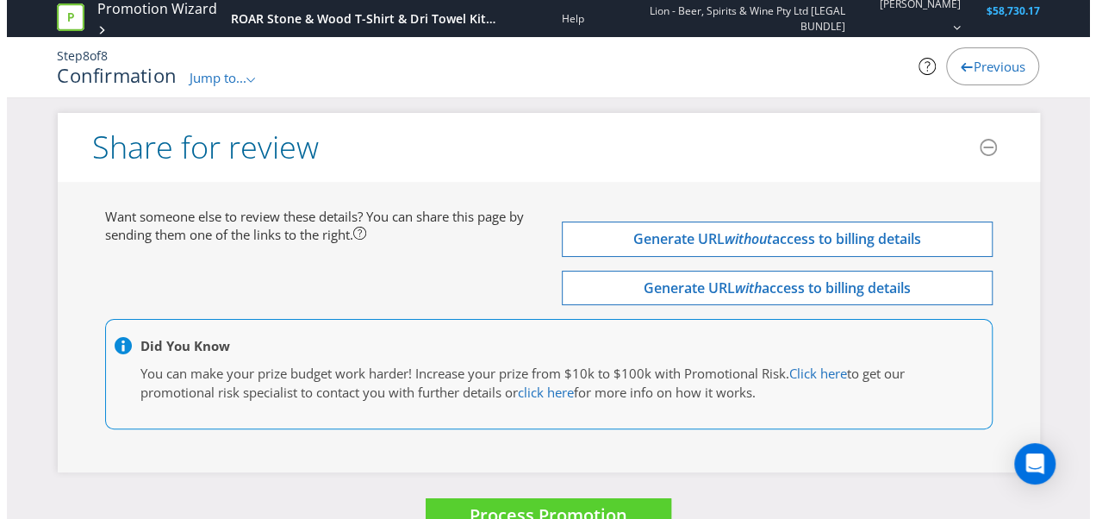
scroll to position [6505, 0]
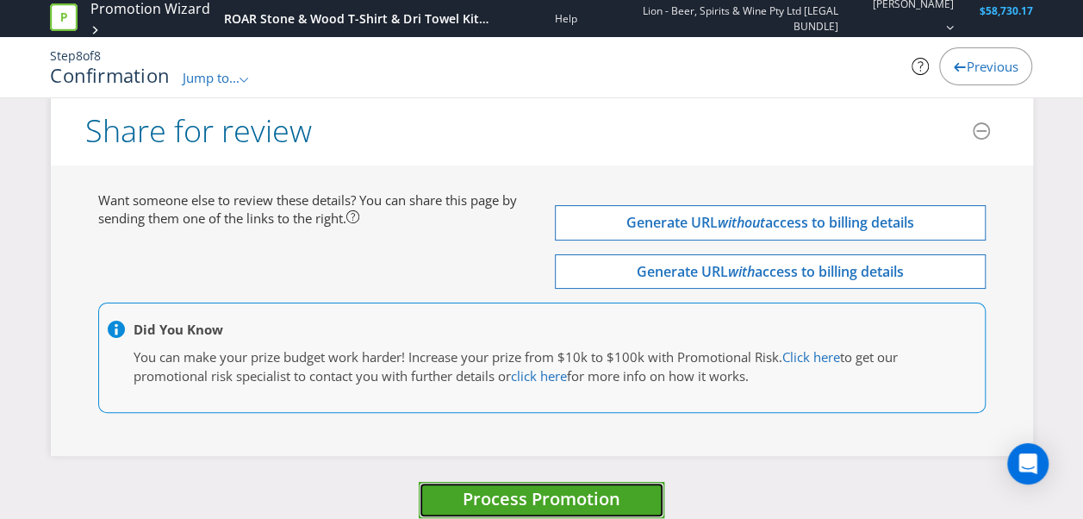
click at [622, 481] on button "Process Promotion" at bounding box center [541, 499] width 245 height 37
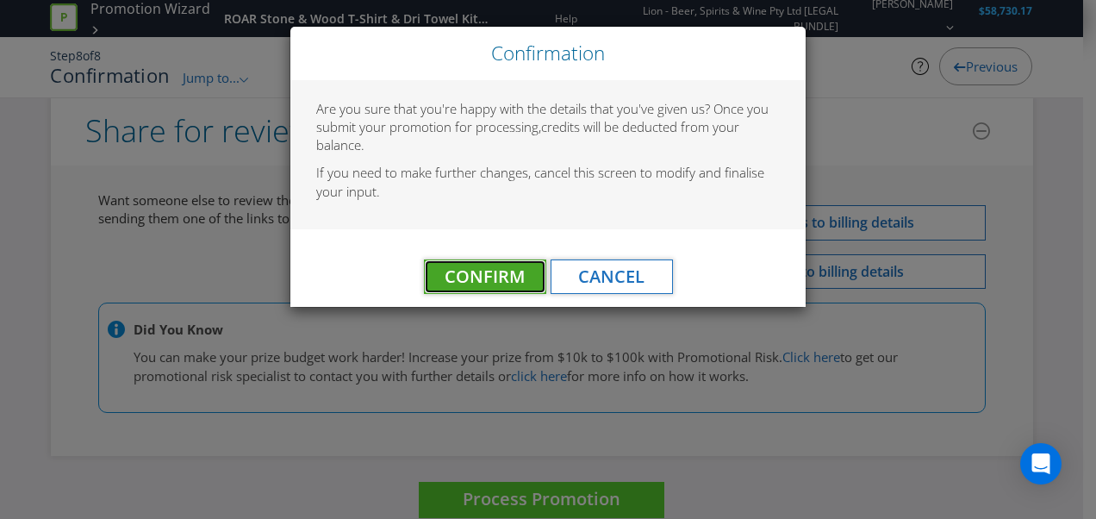
click at [479, 283] on span "Confirm" at bounding box center [484, 275] width 80 height 23
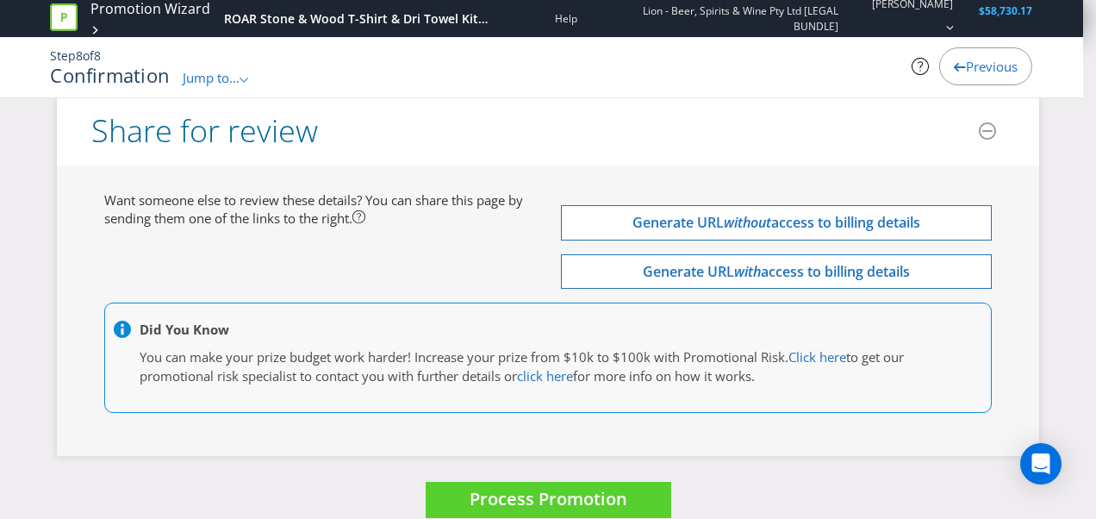
scroll to position [0, 0]
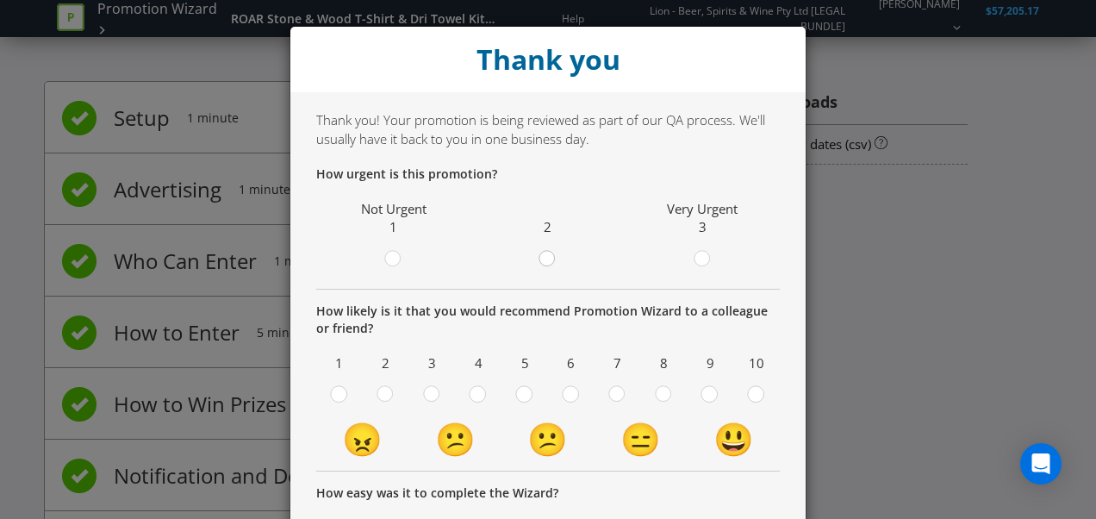
click at [539, 263] on circle at bounding box center [547, 259] width 16 height 16
click at [0, 0] on input "radio" at bounding box center [0, 0] width 0 height 0
click at [659, 390] on div at bounding box center [663, 388] width 9 height 9
click at [0, 0] on input "radio" at bounding box center [0, 0] width 0 height 0
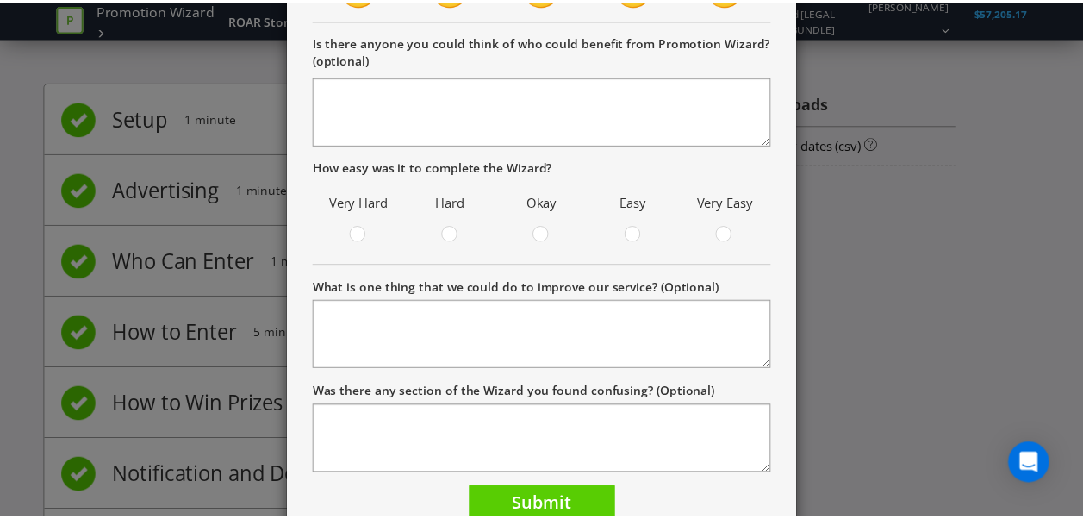
scroll to position [460, 0]
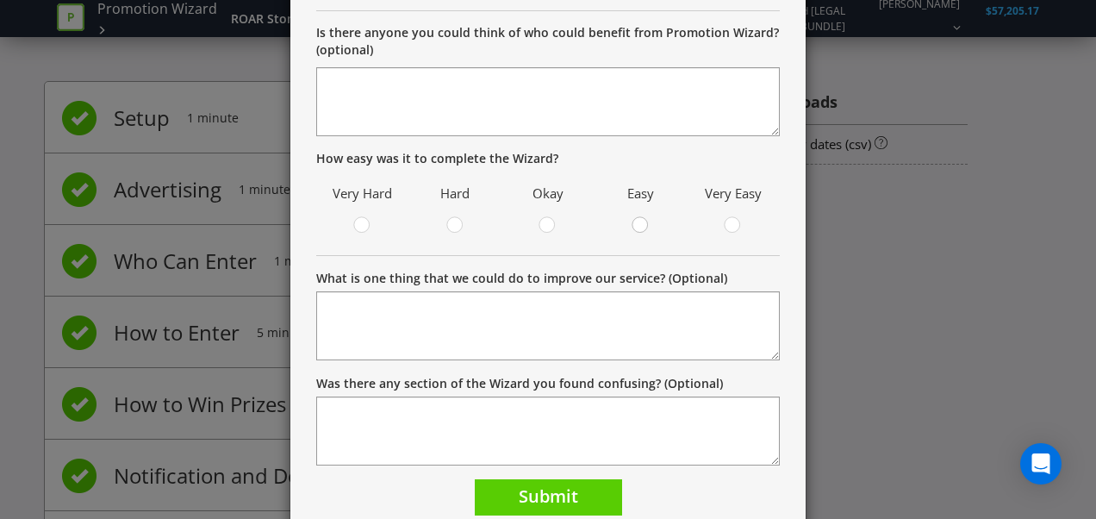
click at [632, 222] on circle at bounding box center [640, 225] width 16 height 16
click at [0, 0] on input "radio" at bounding box center [0, 0] width 0 height 0
click at [519, 502] on span "Submit" at bounding box center [548, 495] width 59 height 23
